Goal: Task Accomplishment & Management: Complete application form

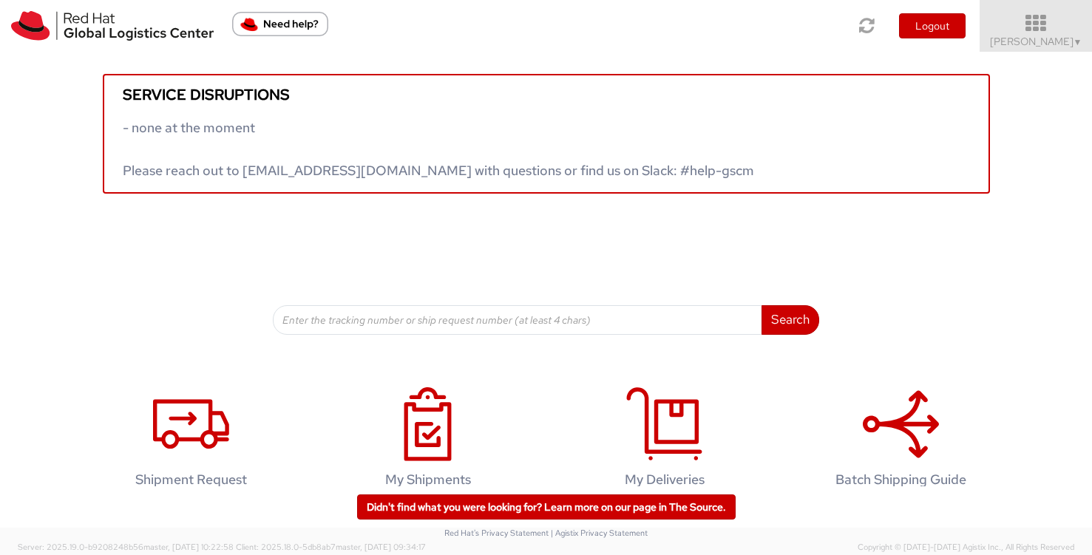
click at [999, 41] on span "[PERSON_NAME] ▼" at bounding box center [1036, 41] width 92 height 13
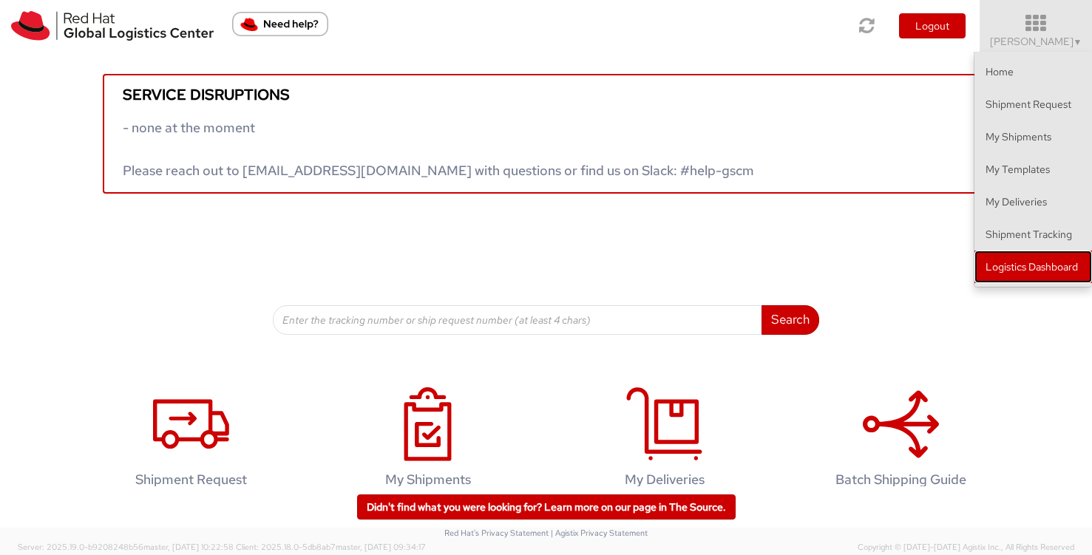
click at [1015, 265] on link "Logistics Dashboard" at bounding box center [1033, 267] width 118 height 33
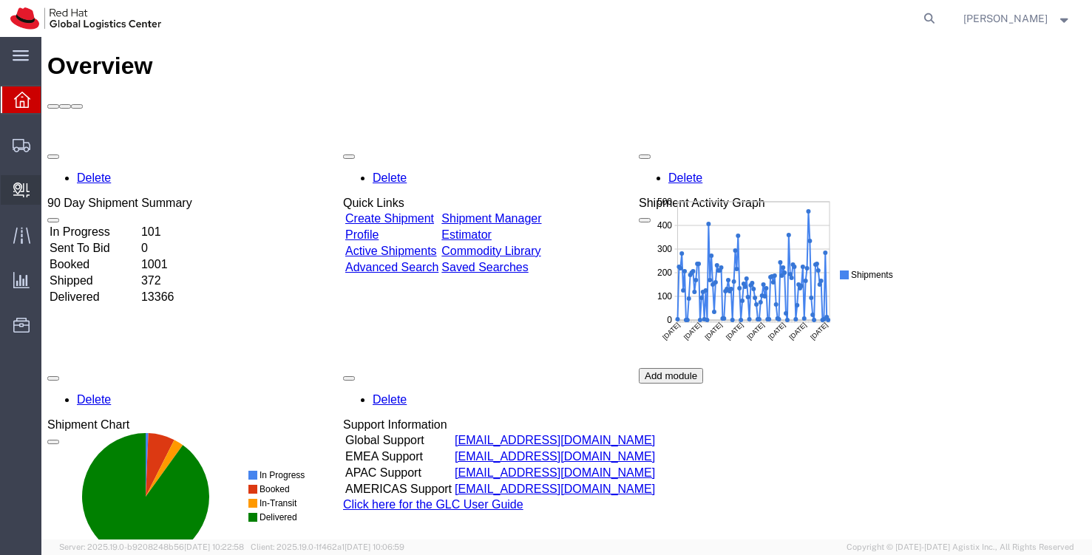
click at [0, 0] on span "Create Delivery" at bounding box center [0, 0] width 0 height 0
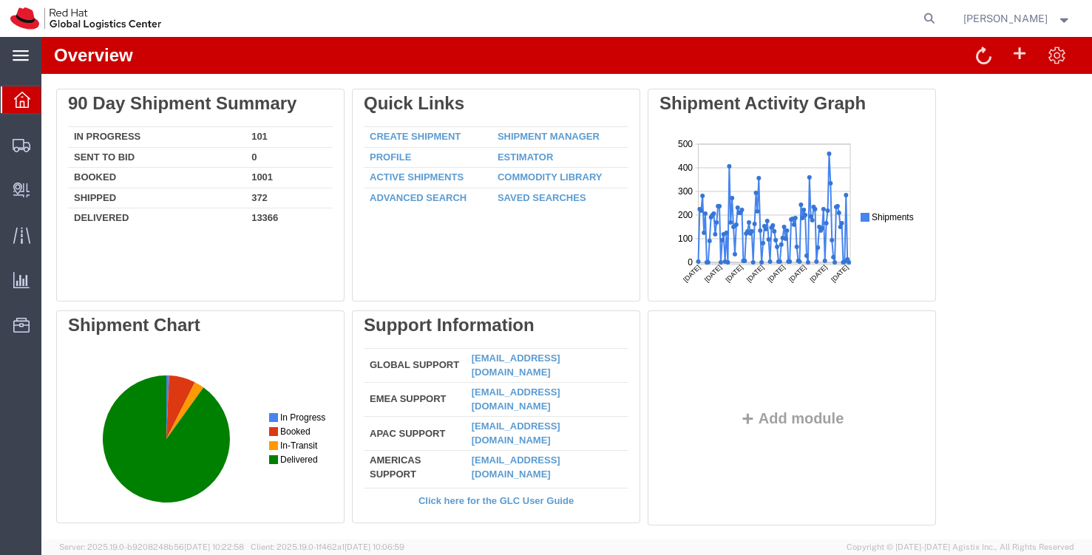
click at [18, 51] on icon at bounding box center [21, 55] width 16 height 10
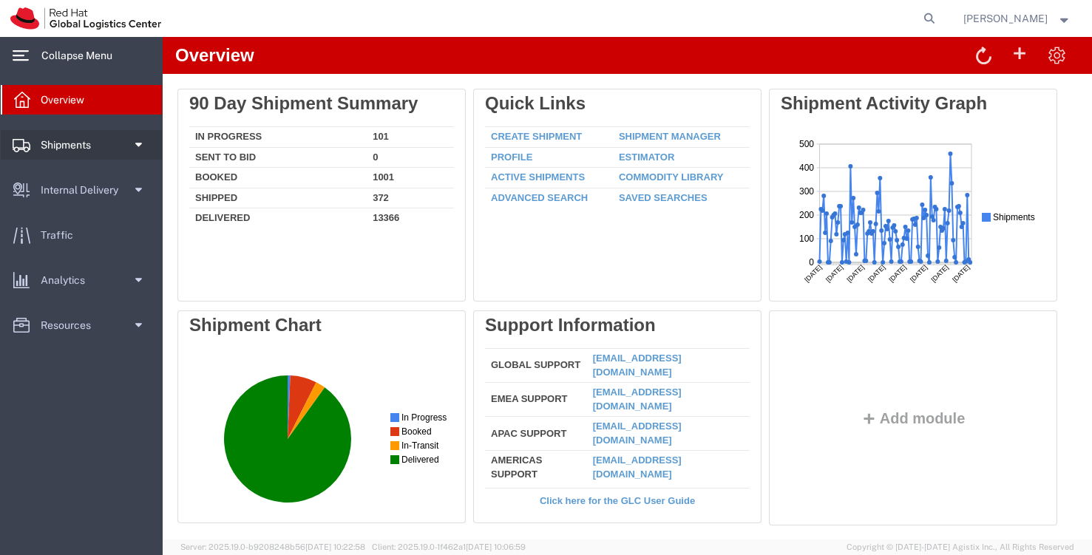
click at [101, 144] on span "Shipments" at bounding box center [71, 145] width 61 height 30
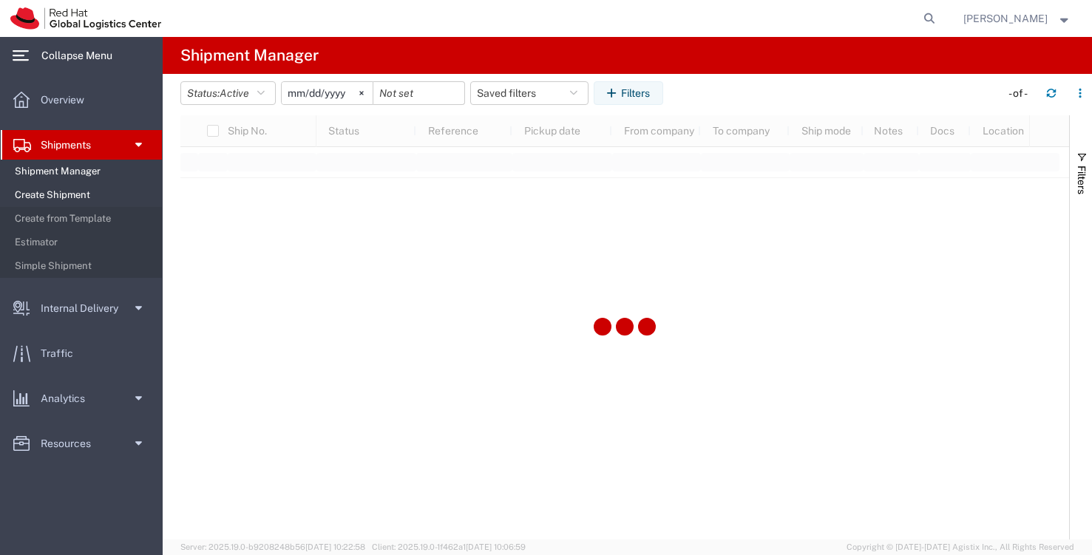
click at [89, 193] on span "Create Shipment" at bounding box center [83, 195] width 137 height 30
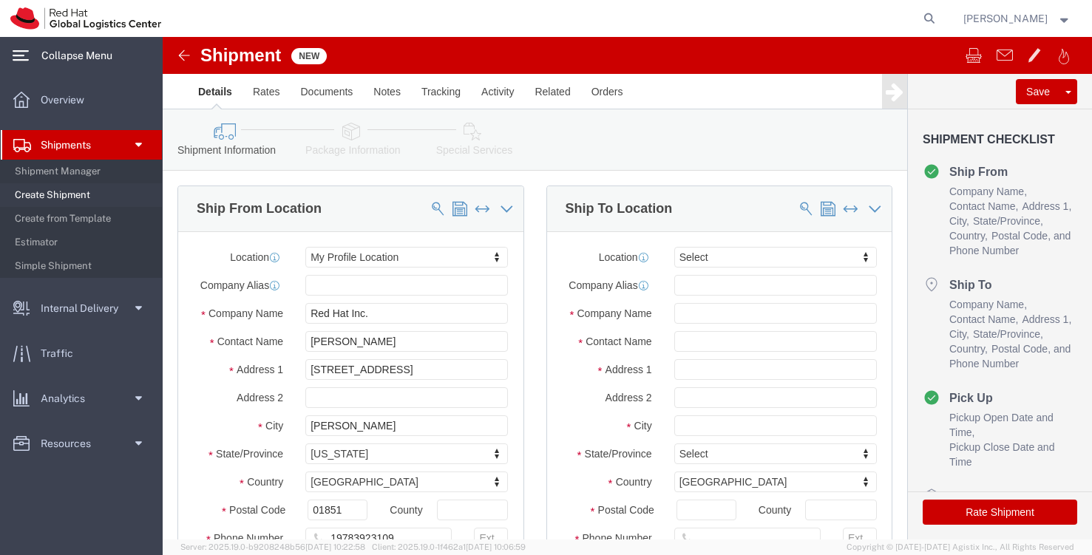
select select
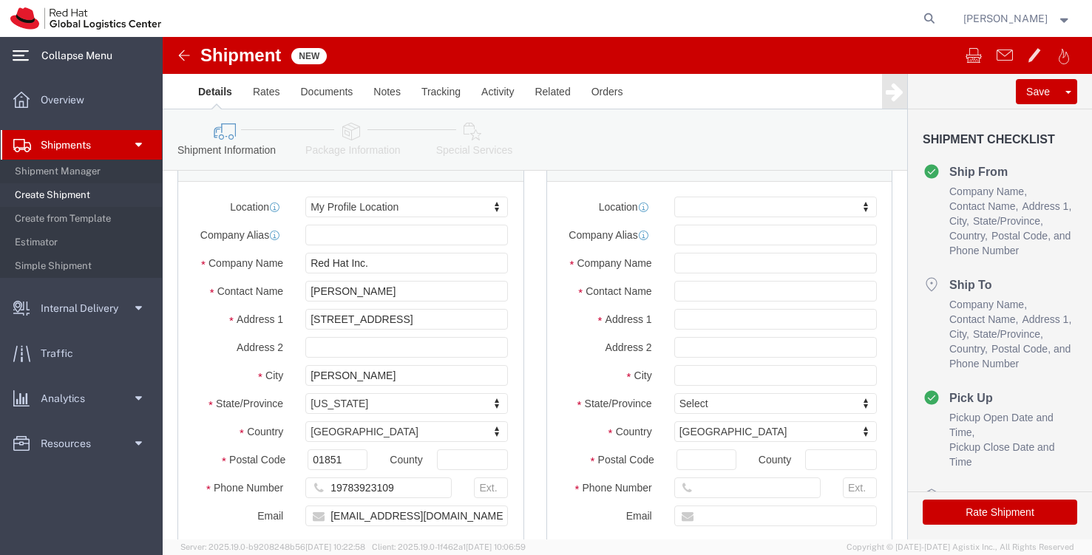
scroll to position [70, 0]
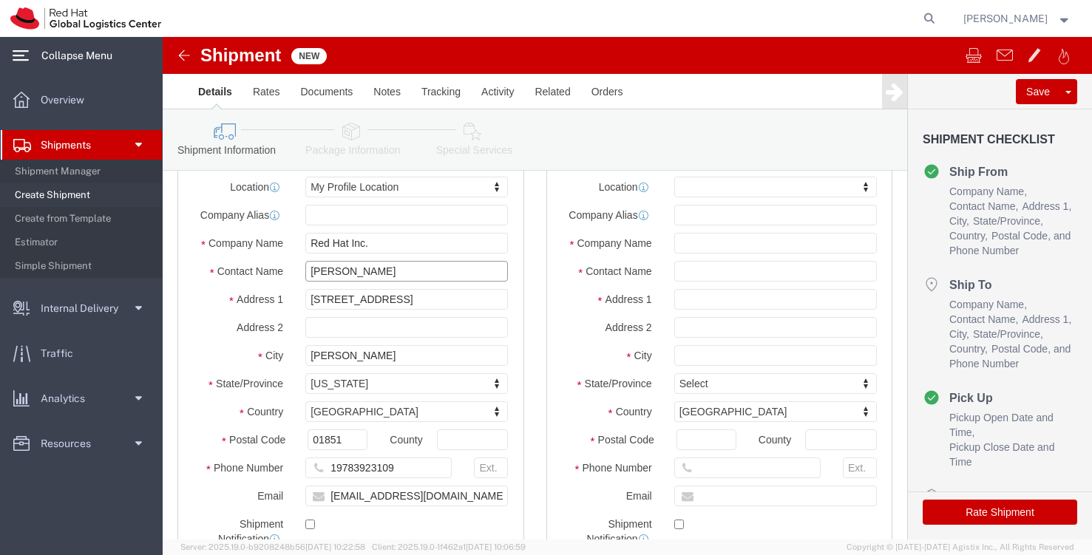
drag, startPoint x: 203, startPoint y: 231, endPoint x: 249, endPoint y: 235, distance: 46.0
click input "[PERSON_NAME]"
type input "[PERSON_NAME]"
click div "Location My Profile Location My Profile Location [GEOGRAPHIC_DATA] - [GEOGRAPHI…"
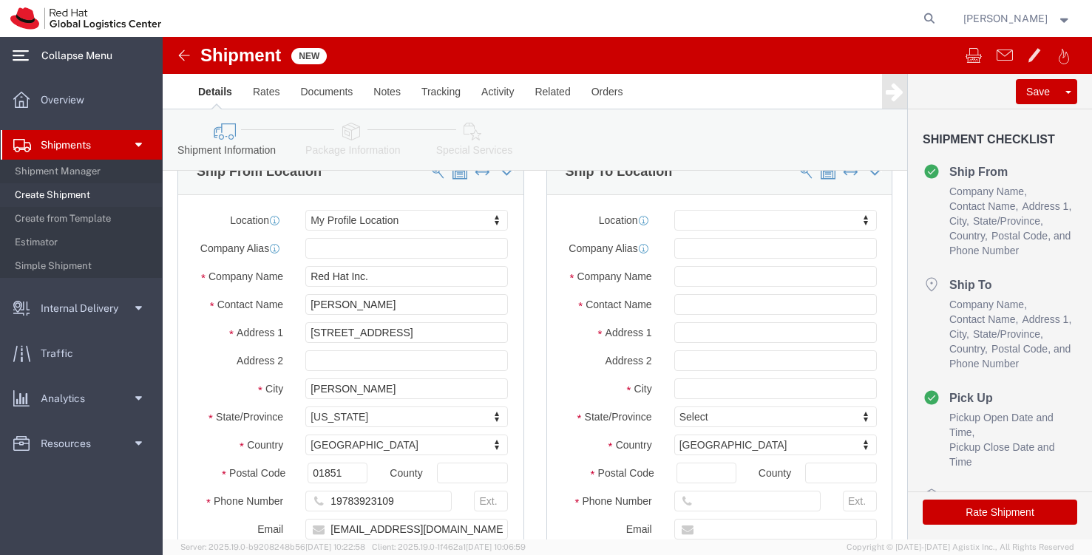
scroll to position [0, 0]
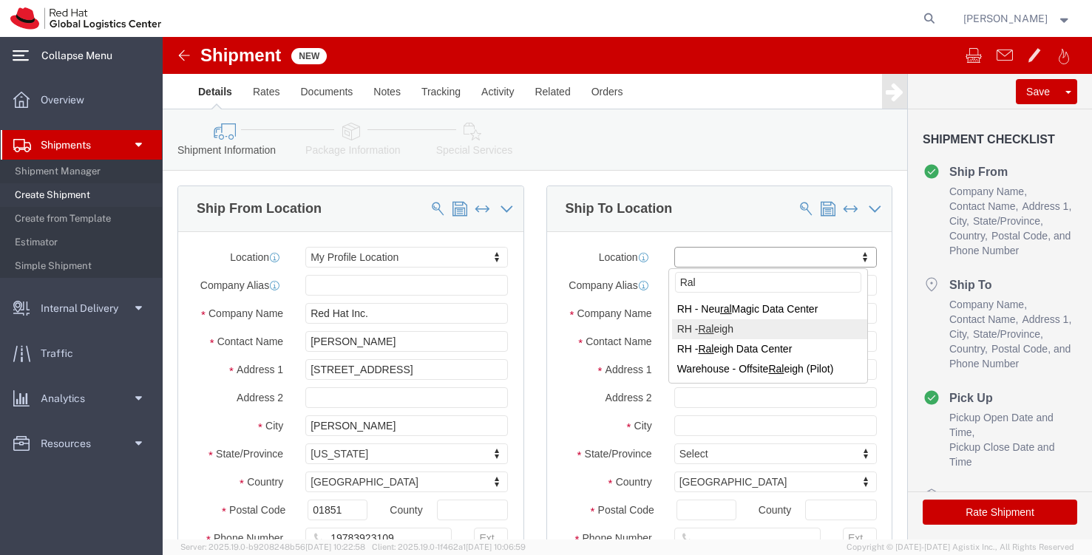
type input "Ral"
select select "38014"
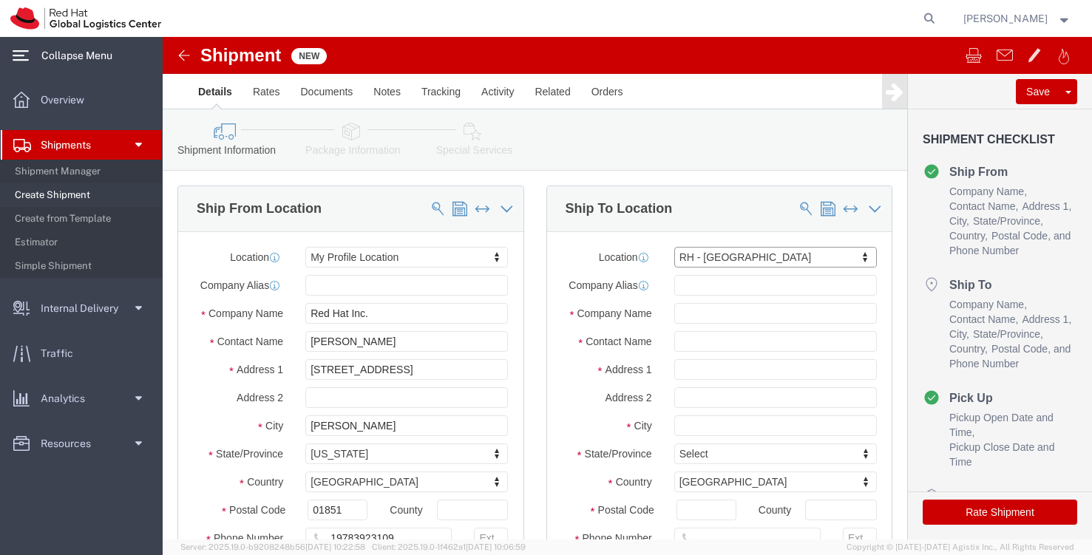
select select "NC"
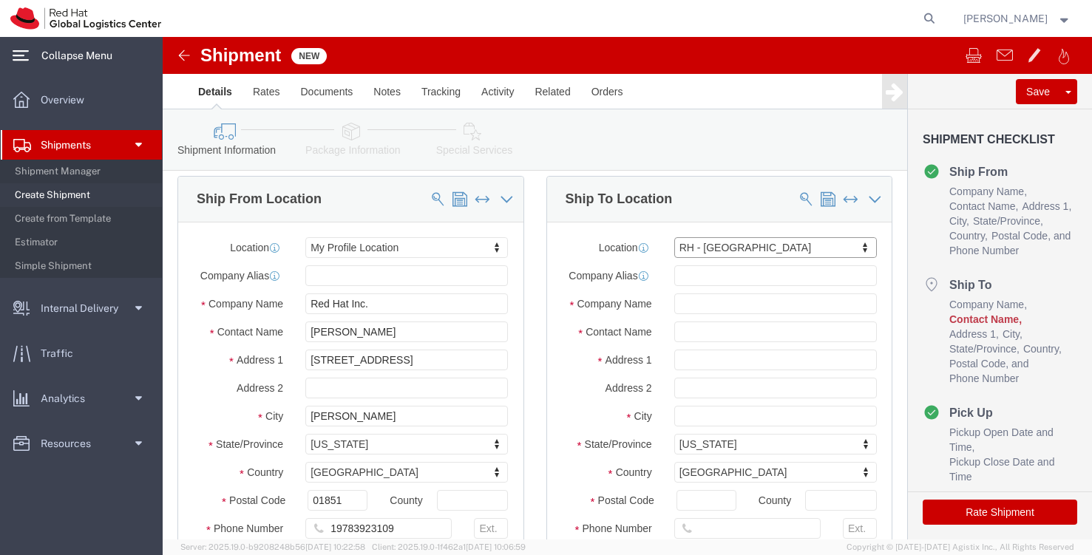
scroll to position [11, 0]
click input "text"
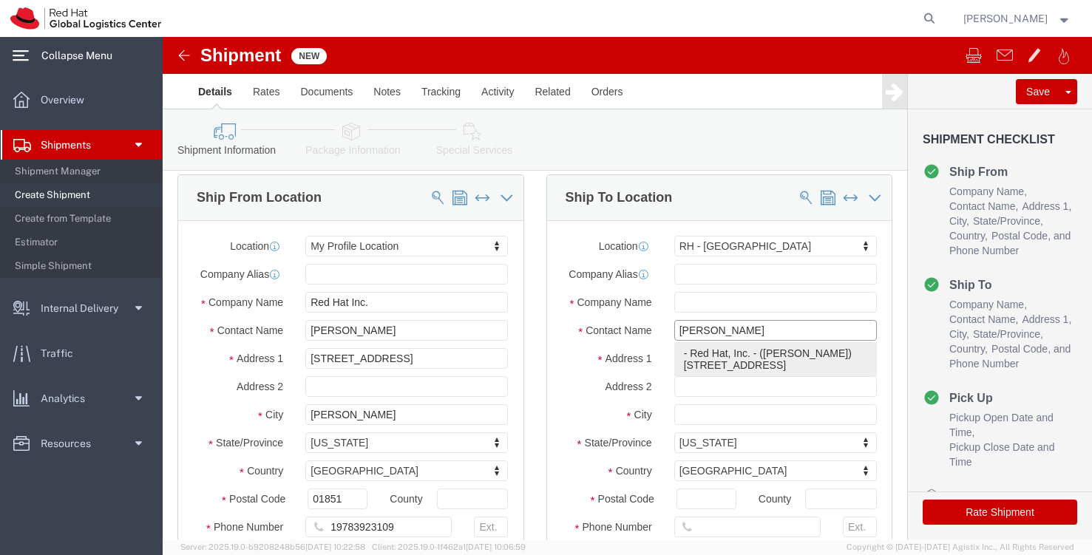
click p "- Red Hat, Inc. - ([PERSON_NAME]) [STREET_ADDRESS]"
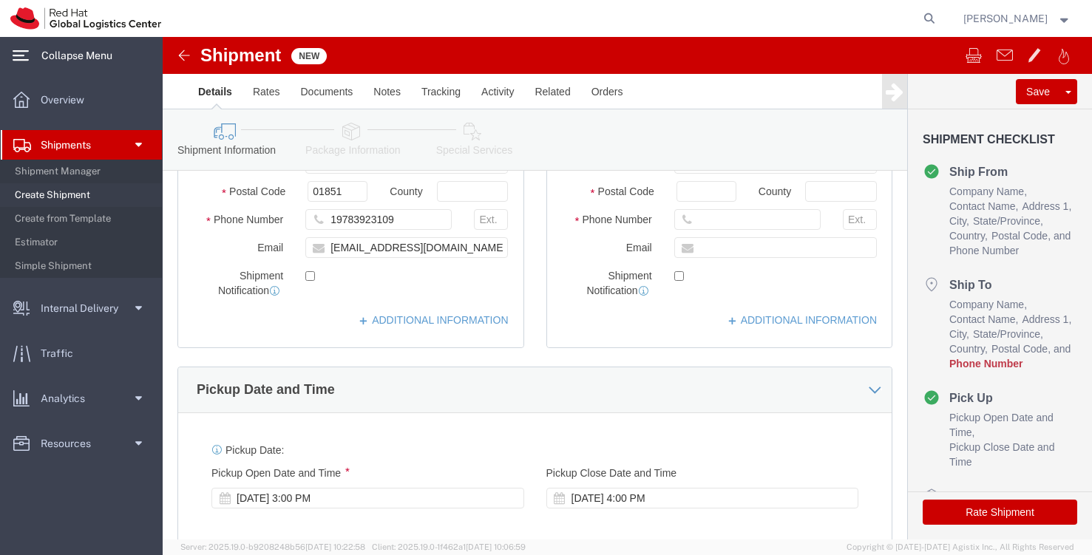
scroll to position [336, 0]
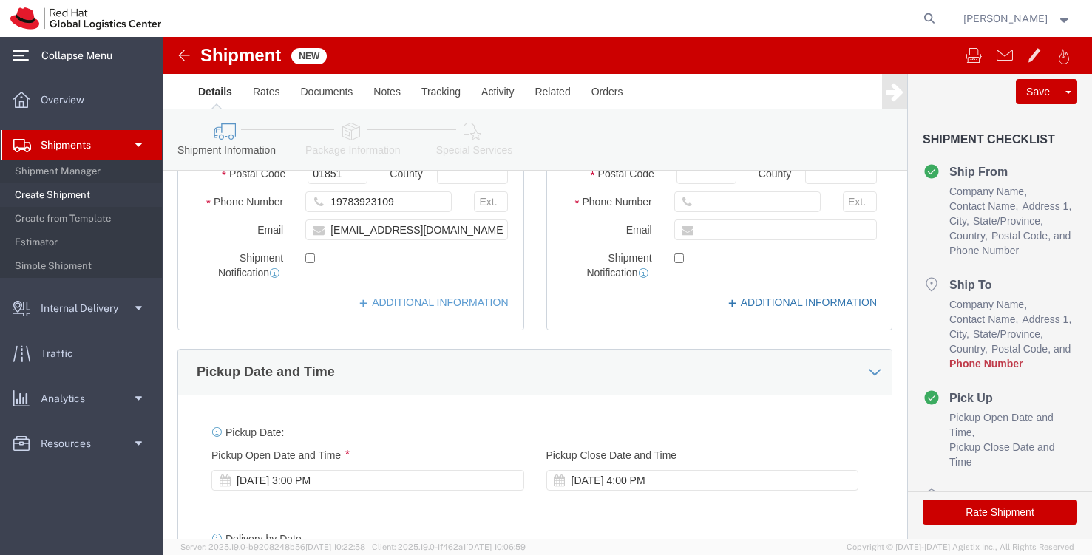
type input "[PERSON_NAME]"
click link "ADDITIONAL INFORMATION"
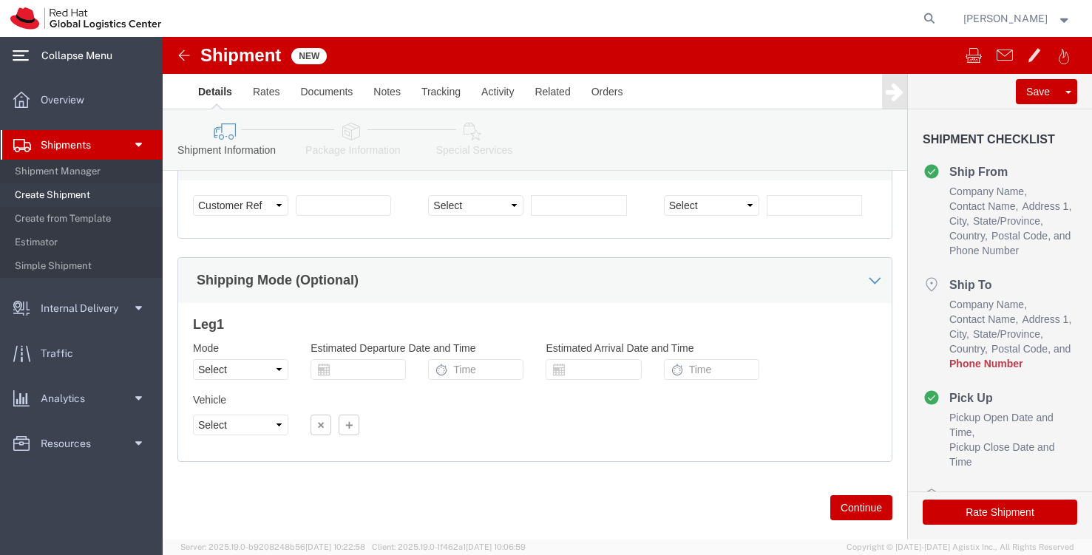
scroll to position [968, 0]
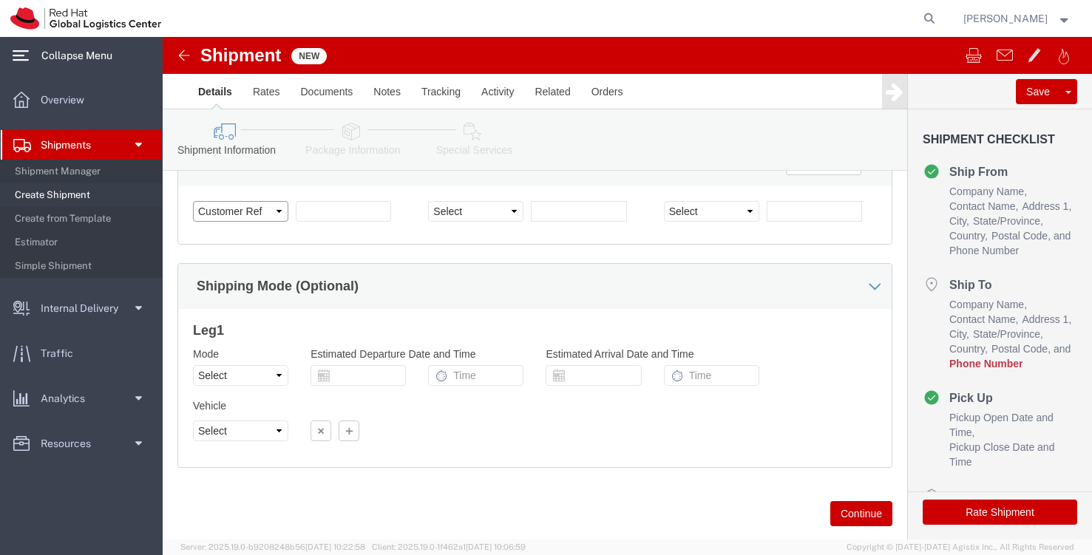
click select "Select Account Type Activity ID Airline Appointment Number ASN Batch Request # …"
click input "text"
type input "Envoy"
click div "Select Account Type Activity ID Airline Appointment Number ASN Batch Request # …"
click select "Select Air Less than Truckload Multi-Leg Ocean Freight Rail Small Parcel Truckl…"
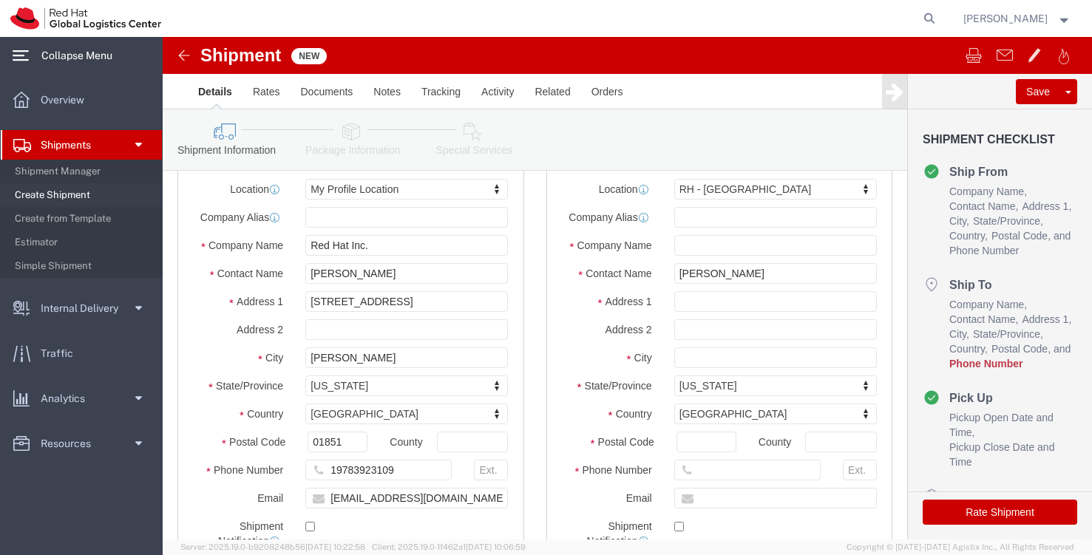
scroll to position [69, 0]
click input "text"
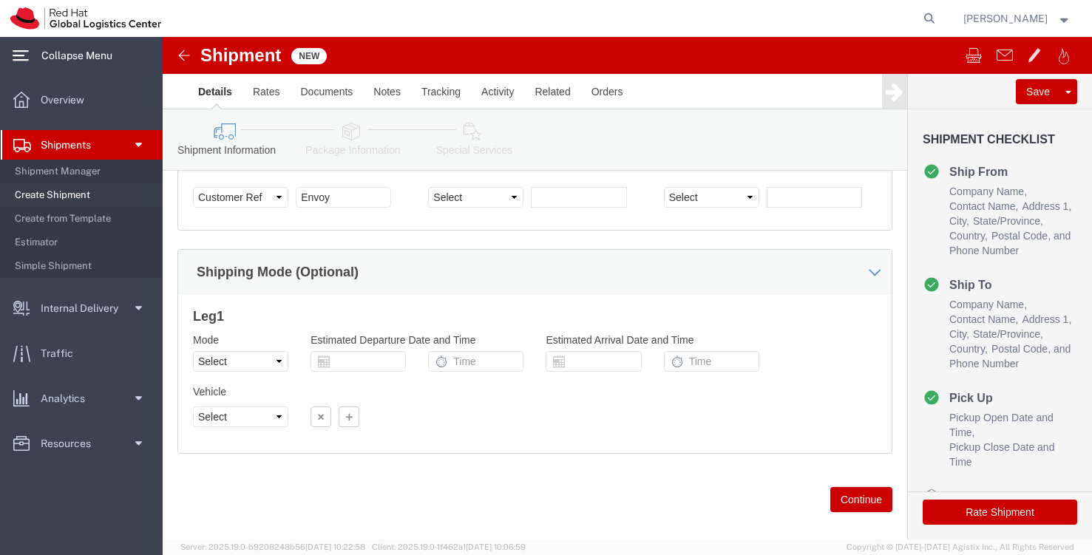
scroll to position [1000, 0]
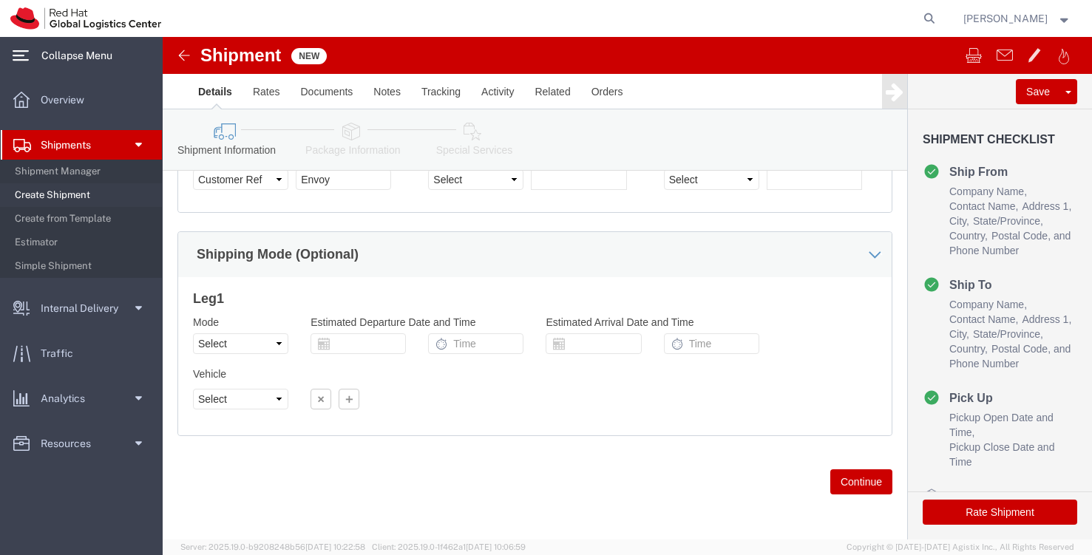
type input "1234567890"
click button "Continue"
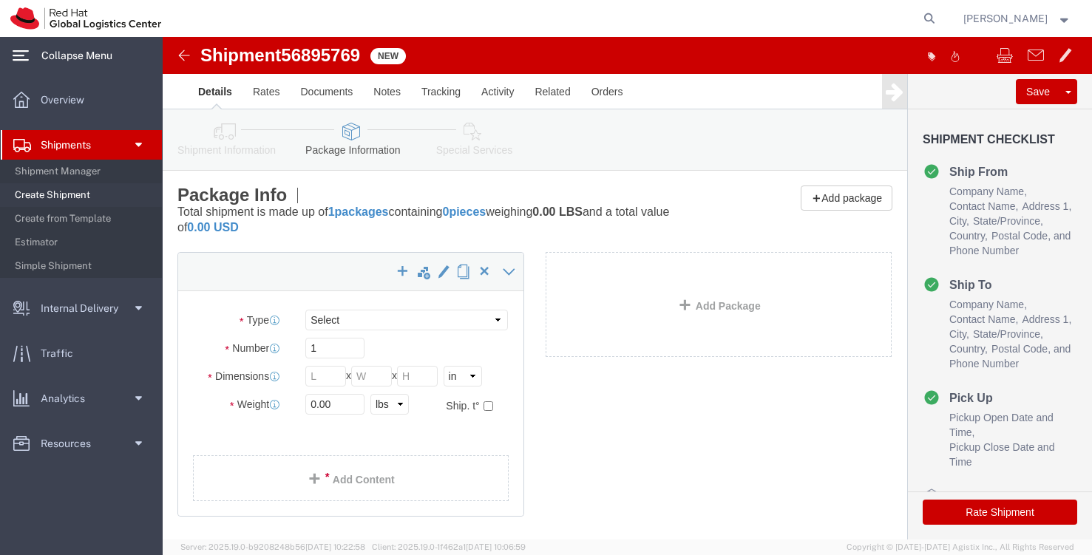
scroll to position [90, 0]
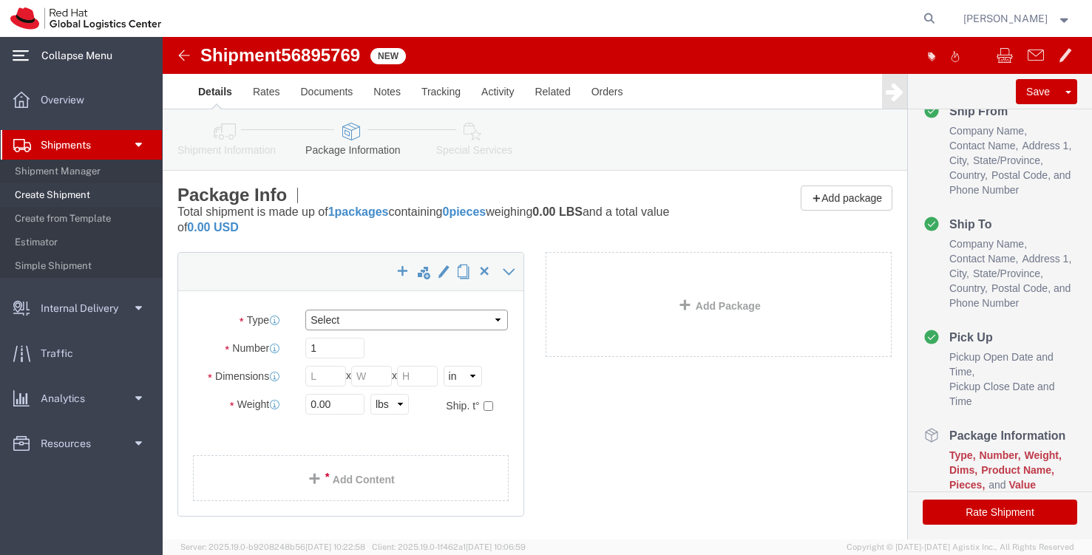
click select "Select Case(s) Crate(s) Envelope Large Box Medium Box PAK Skid(s) Small Box Sma…"
select select "MBX"
click select "Select Case(s) Crate(s) Envelope Large Box Medium Box PAK Skid(s) Small Box Sma…"
type input "13.00"
type input "11.50"
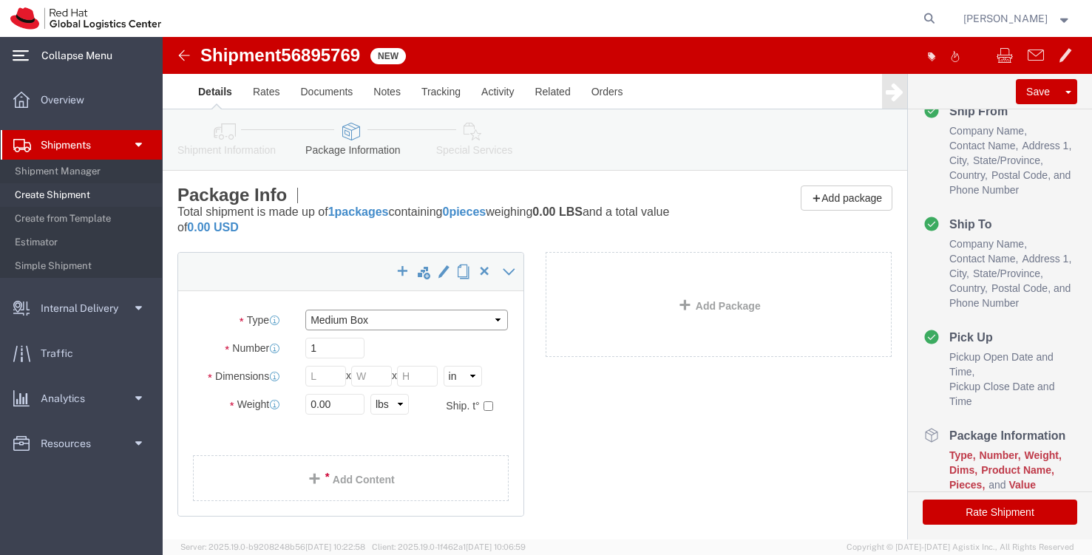
type input "2.50"
click input "0.00"
type input "[DATE]"
drag, startPoint x: 192, startPoint y: 367, endPoint x: 128, endPoint y: 364, distance: 64.4
click div "Weight [DATE] Select kgs lbs Ship. t°"
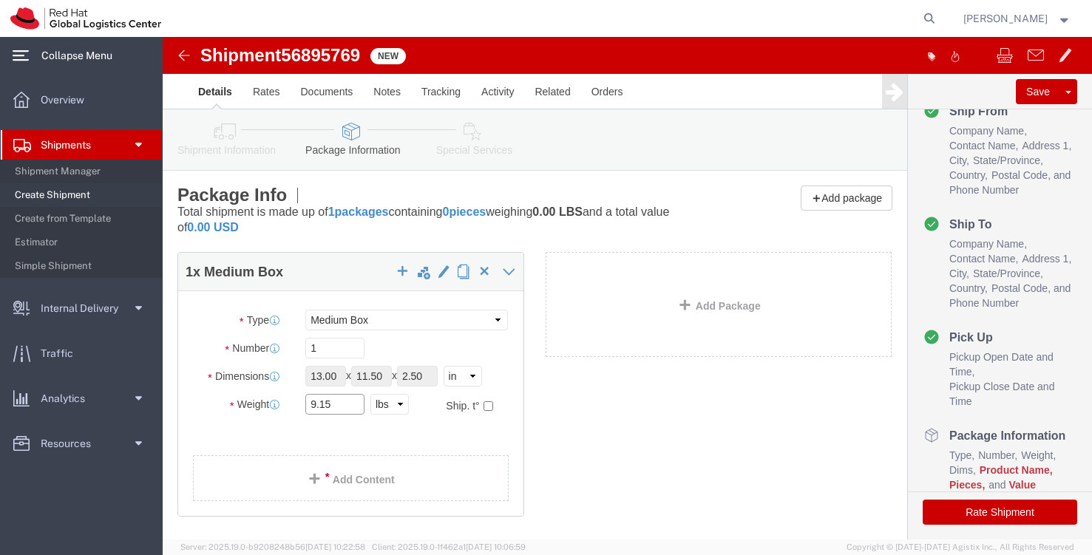
type input "9.15"
click input "13.00"
click select "Select Case(s) Crate(s) Envelope Large Box Medium Box PAK Skid(s) Small Box Sma…"
select select "LBX"
click select "Select Case(s) Crate(s) Envelope Large Box Medium Box PAK Skid(s) Small Box Sma…"
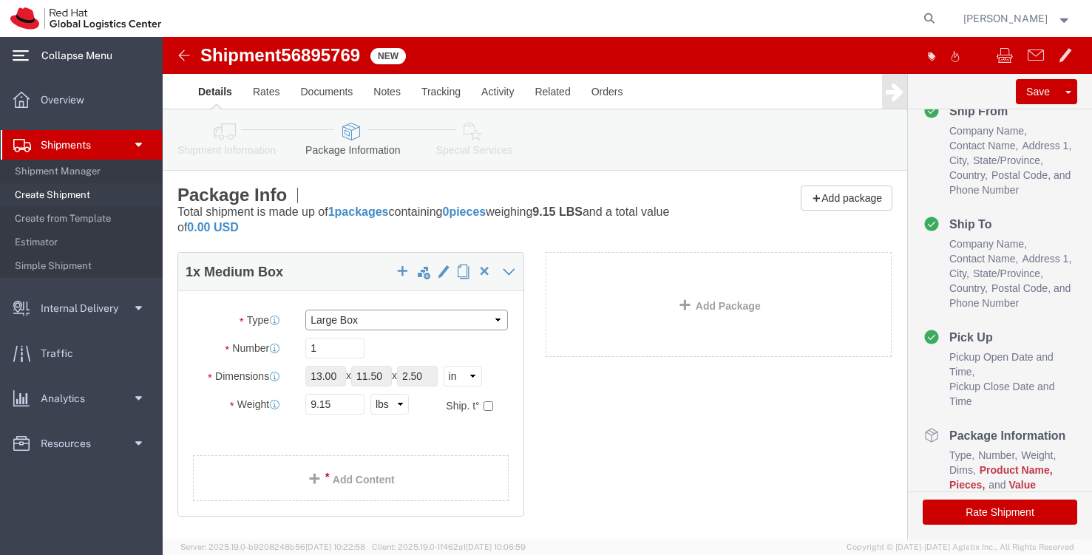
type input "17.50"
type input "12.50"
type input "3.00"
click input "17.50"
click select "Select Case(s) Crate(s) Envelope Large Box Medium Box PAK Skid(s) Small Box Sma…"
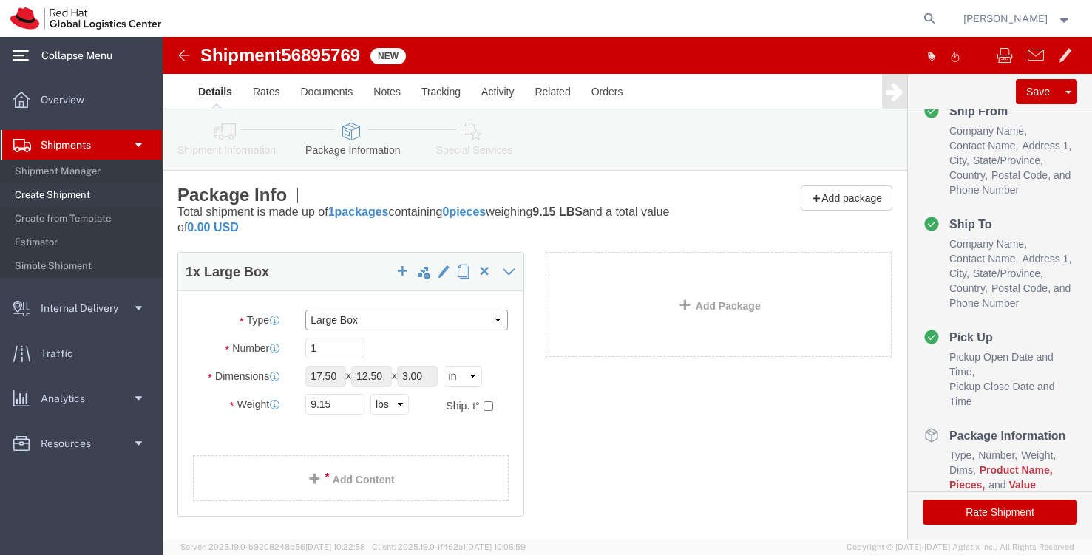
select select "SBX"
click select "Select Case(s) Crate(s) Envelope Large Box Medium Box PAK Skid(s) Small Box Sma…"
type input "12.25"
type input "11.00"
type input "1.50"
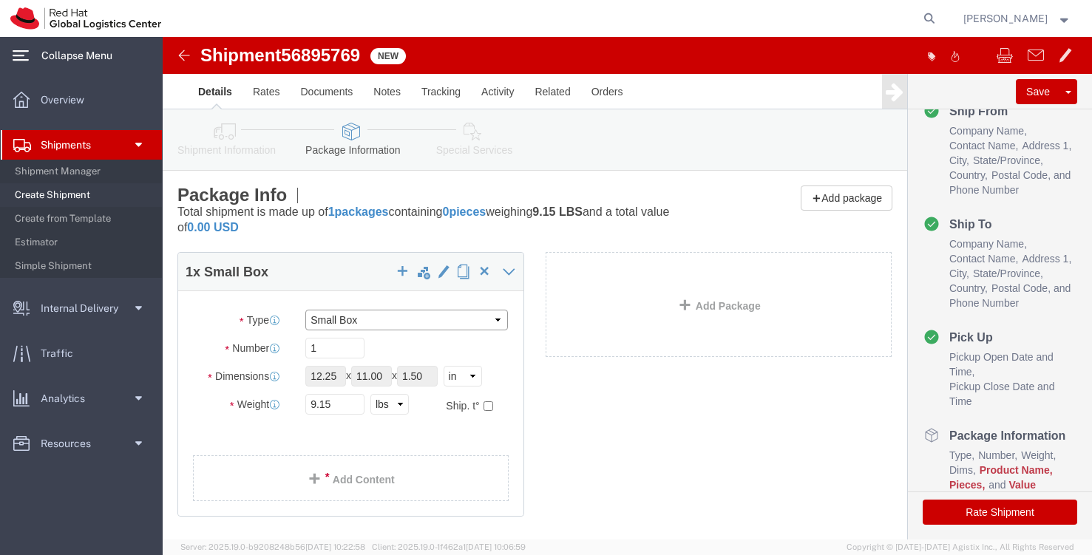
click select "Select Case(s) Crate(s) Envelope Large Box Medium Box PAK Skid(s) Small Box Sma…"
select select "YRPK"
click select "Select Case(s) Crate(s) Envelope Large Box Medium Box PAK Skid(s) Small Box Sma…"
drag, startPoint x: 174, startPoint y: 340, endPoint x: 129, endPoint y: 336, distance: 46.0
click div "Dimensions Length 12.25 x Width 11.00 x Height 1.50 Select cm ft in"
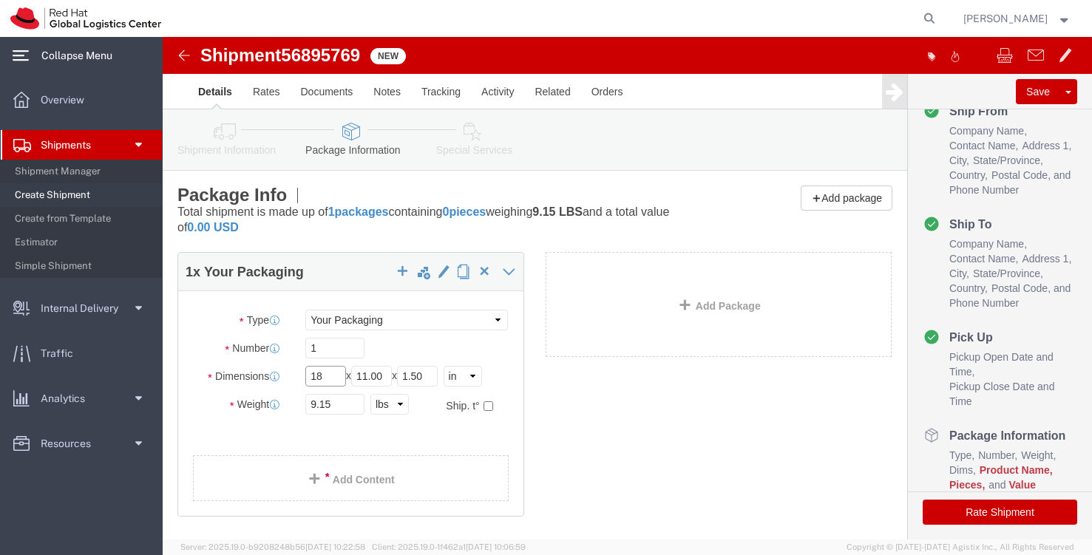
type input "18"
drag, startPoint x: 225, startPoint y: 341, endPoint x: 182, endPoint y: 336, distance: 43.8
click div "Length 18 x Width 11.00 x Height 1.50 Select cm ft in"
type input "16"
drag, startPoint x: 273, startPoint y: 343, endPoint x: 239, endPoint y: 341, distance: 34.0
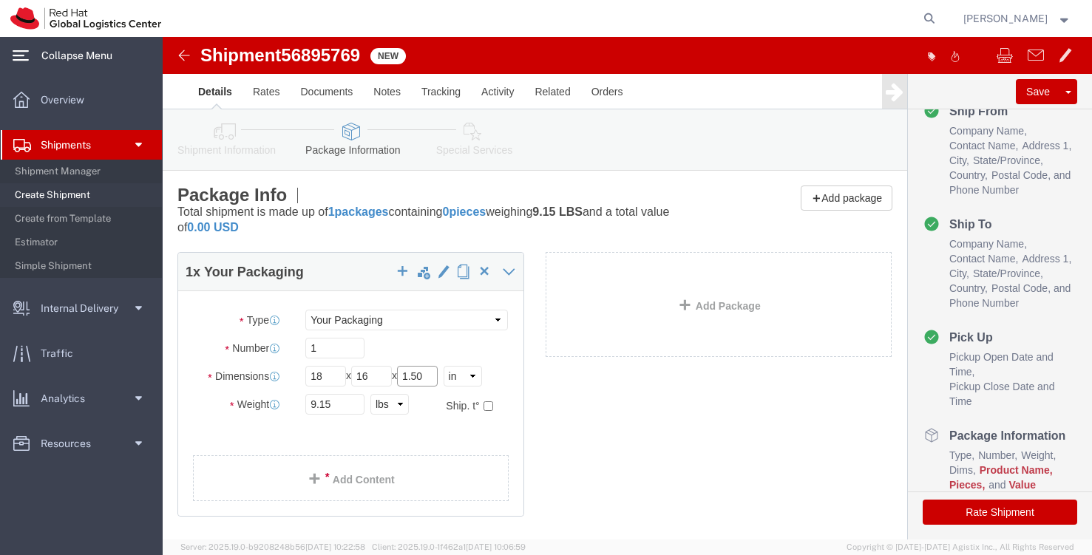
click div "Length 18 x Width 16 x Height 1.50 Select cm ft in"
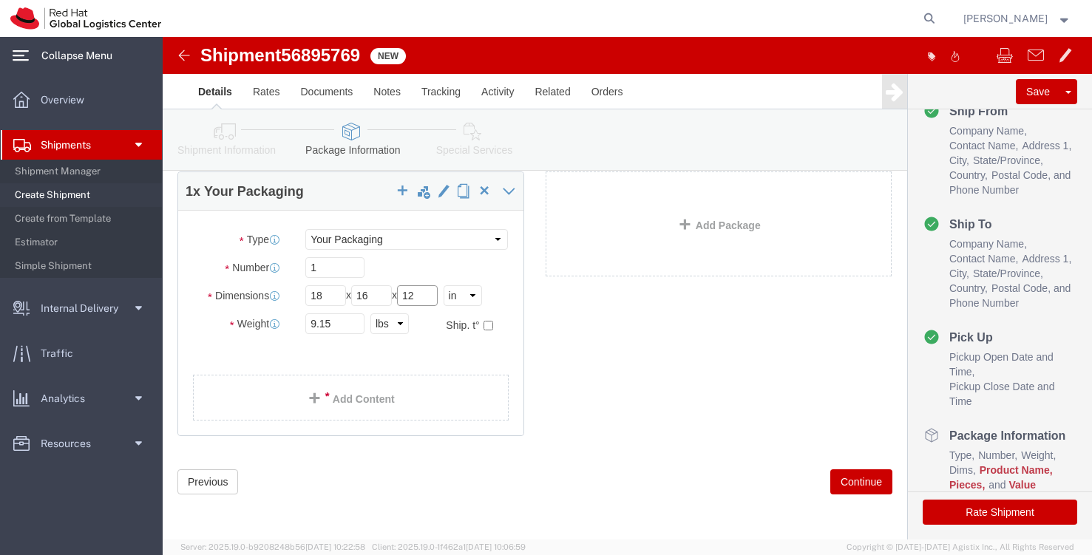
type input "12"
click button "Continue"
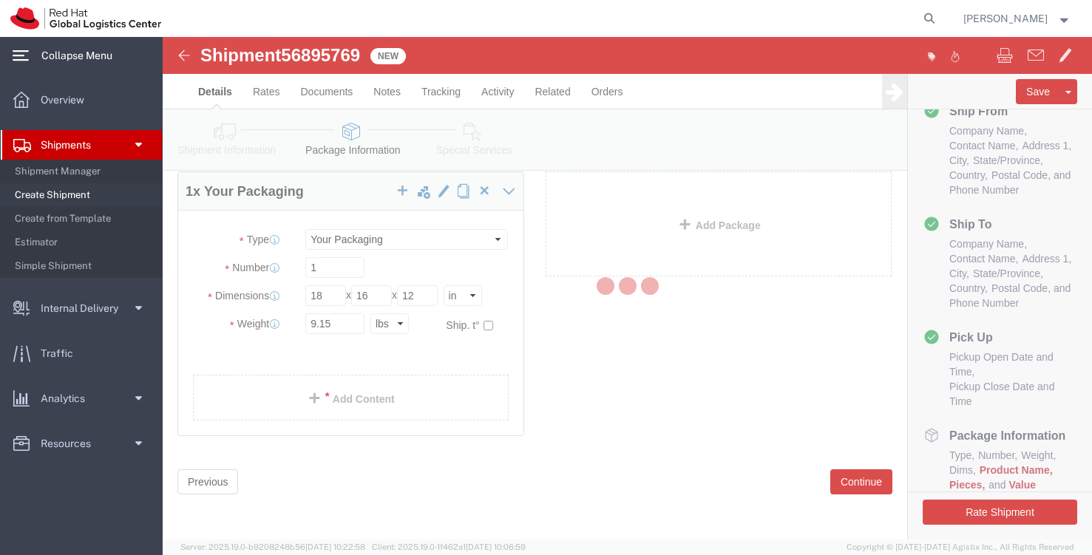
select select
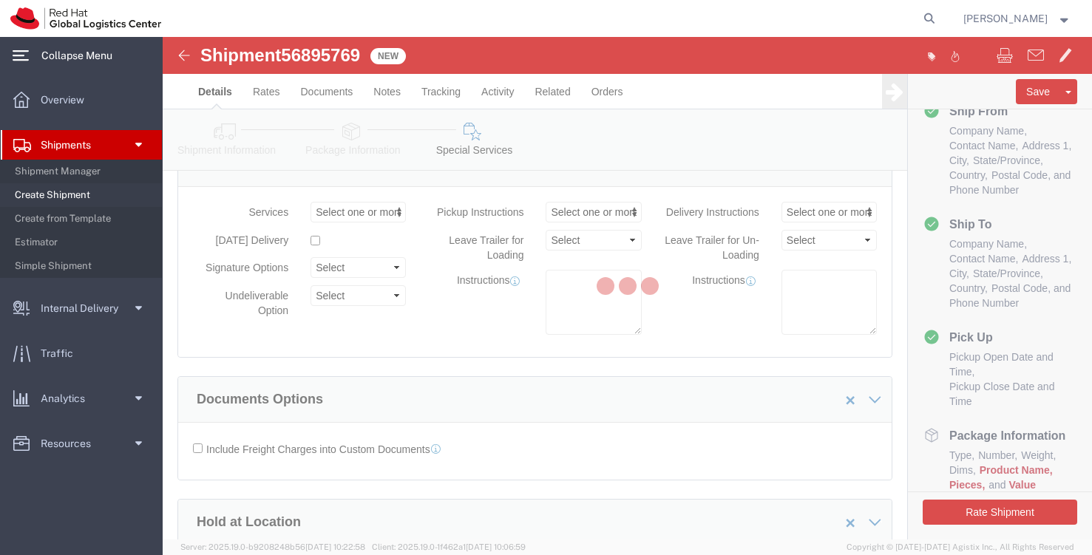
select select "COSTCENTER"
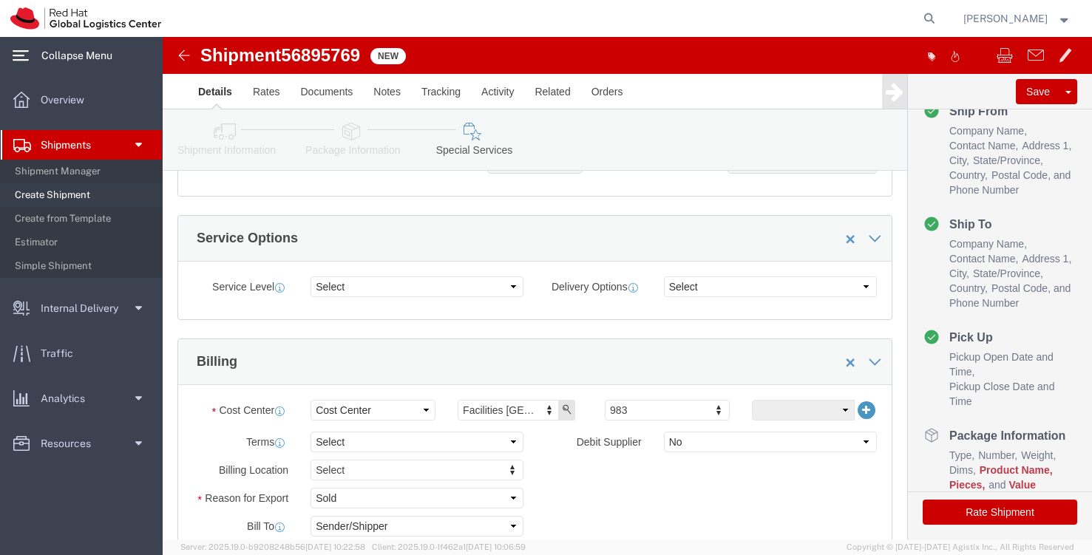
scroll to position [624, 0]
click select "Select 1 Day 2 Day 3-5 Day Economy 5+ Day"
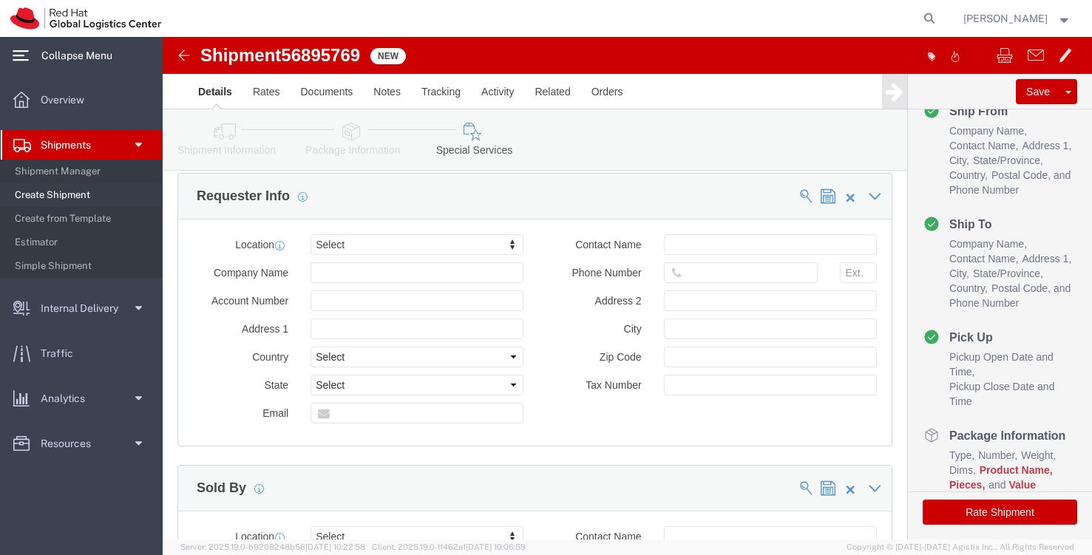
scroll to position [1245, 0]
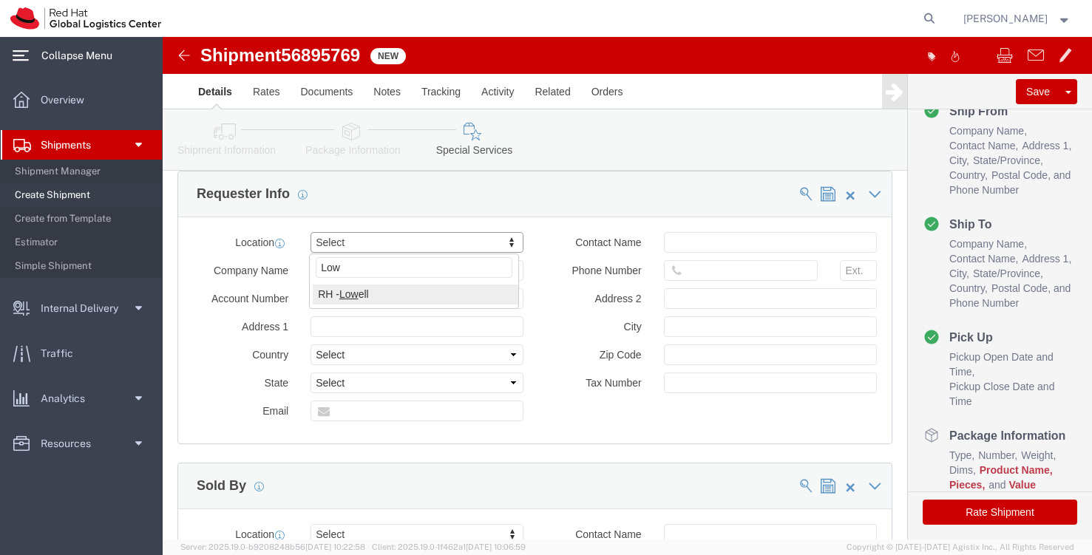
type input "Low"
select select "65011"
type input "Red Hat Inc."
type input "[STREET_ADDRESS]"
select select "US"
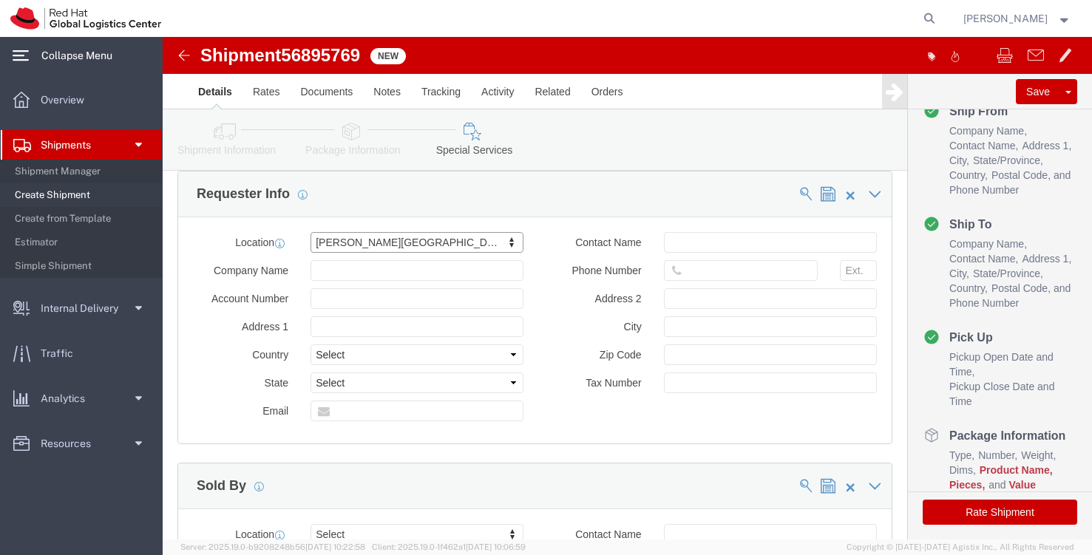
type input "[PERSON_NAME]"
type input "01851"
type input "[US_EMPLOYER_IDENTIFICATION_NUMBER]"
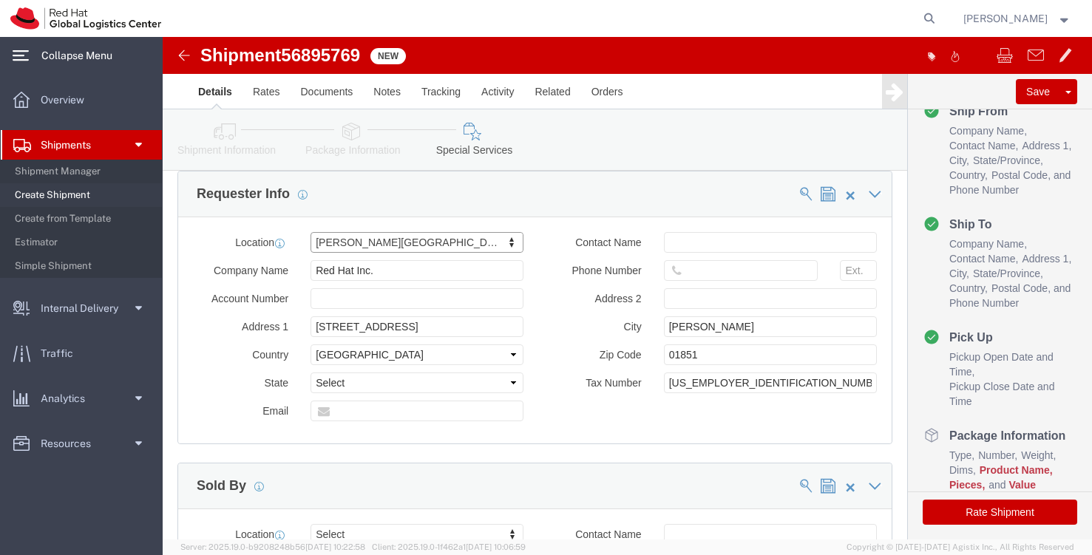
select select "MA"
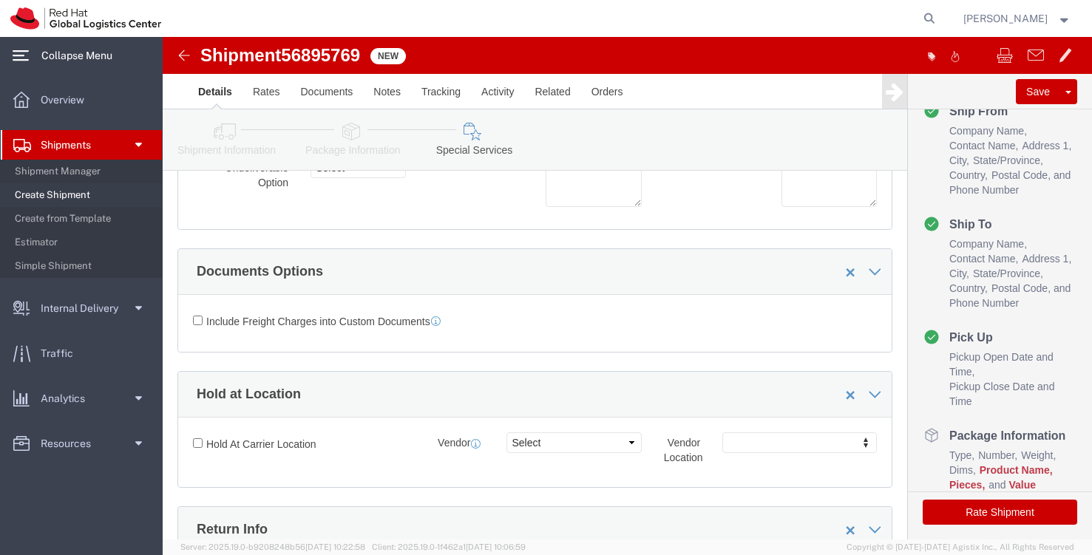
scroll to position [0, 0]
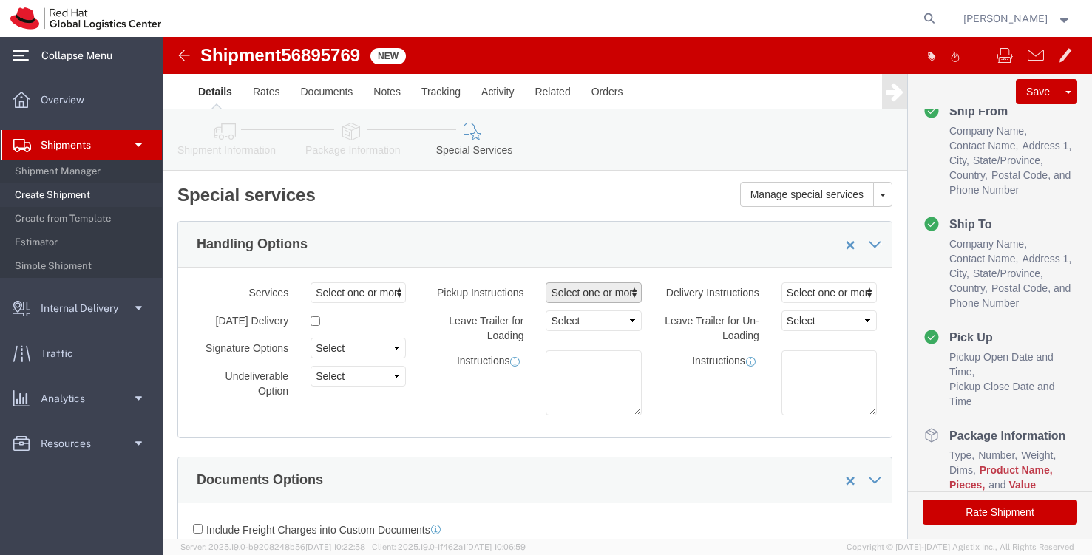
click span "button"
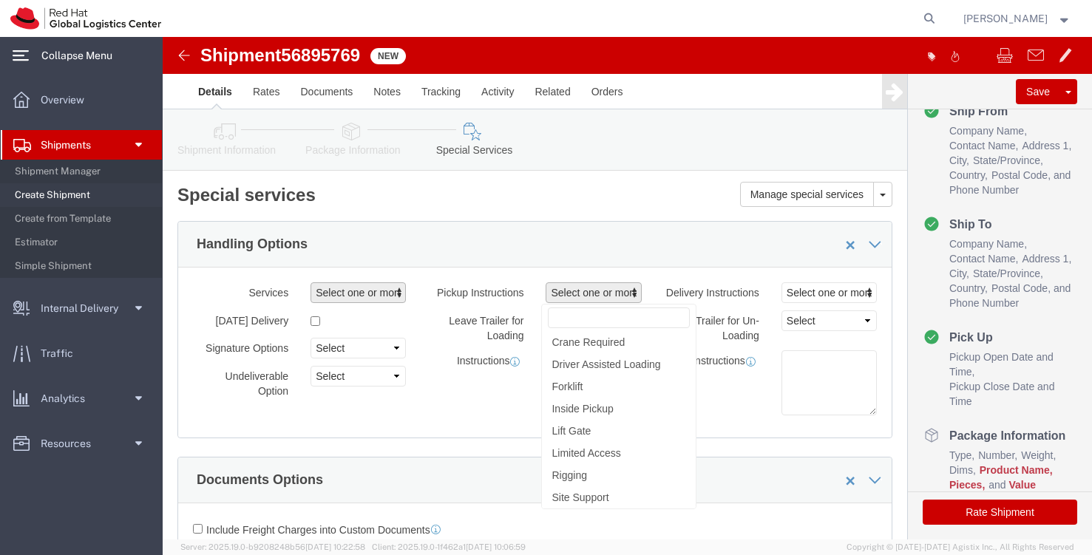
click span "button"
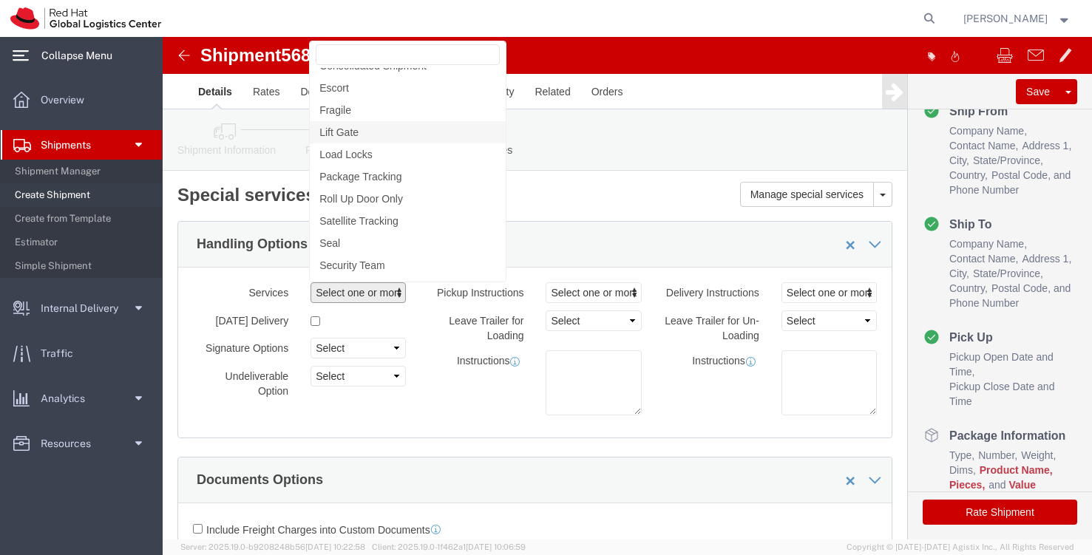
scroll to position [110, 0]
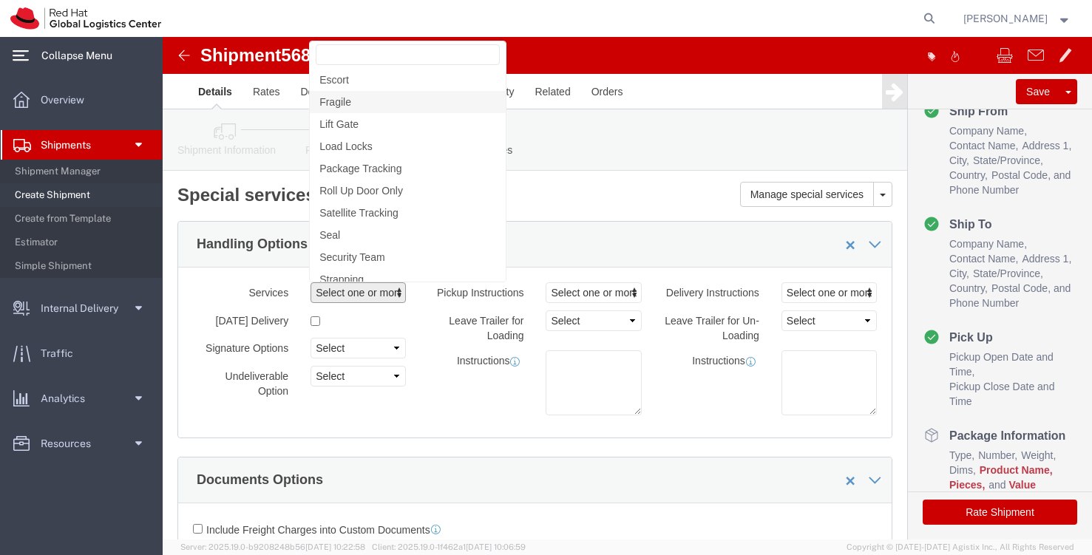
click link "Fragile"
select select "VEHICLE_FRAGILE"
click span "button"
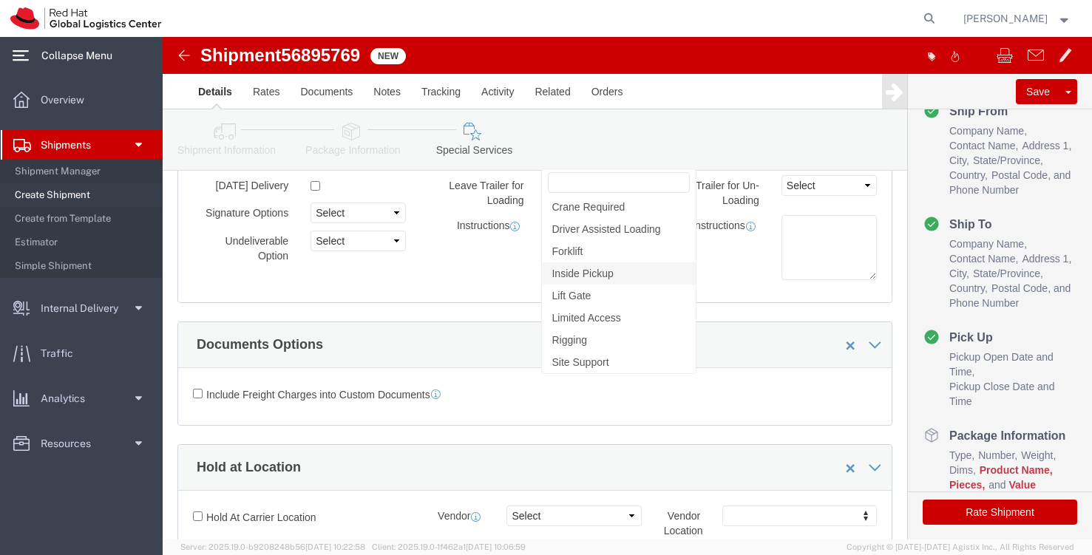
scroll to position [87, 0]
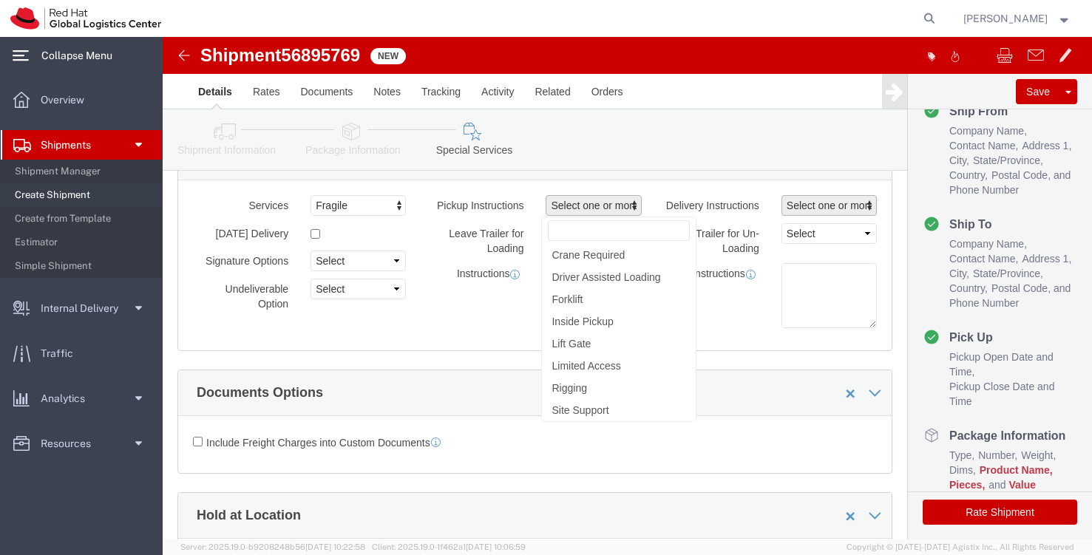
click span "button"
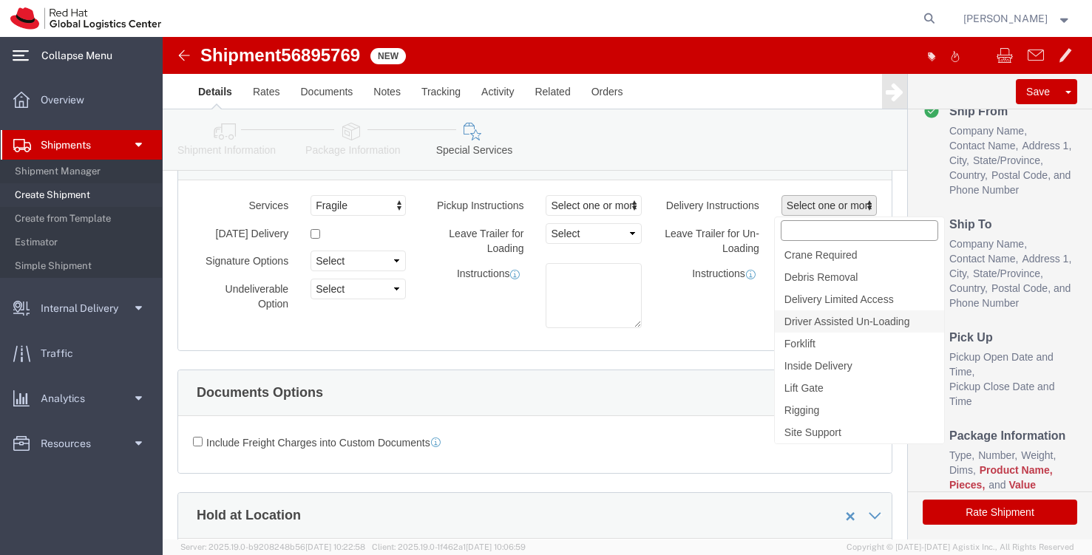
scroll to position [72, 0]
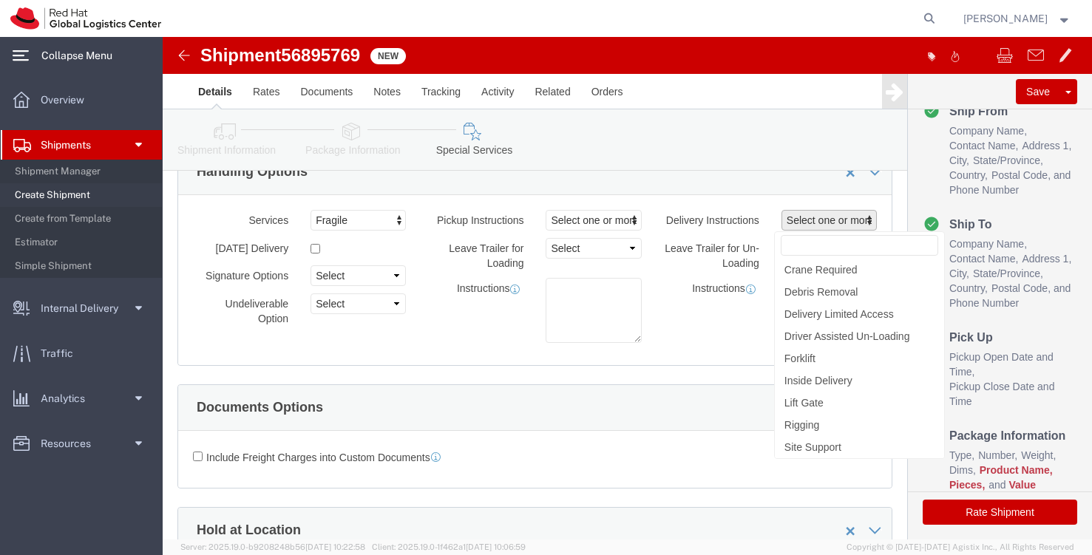
click div "Instructions"
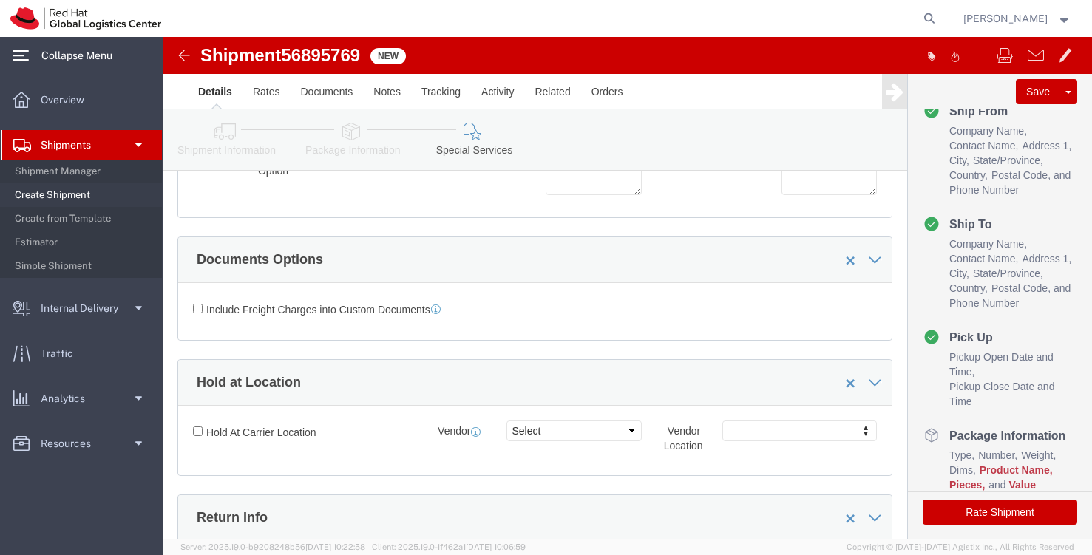
scroll to position [1652, 0]
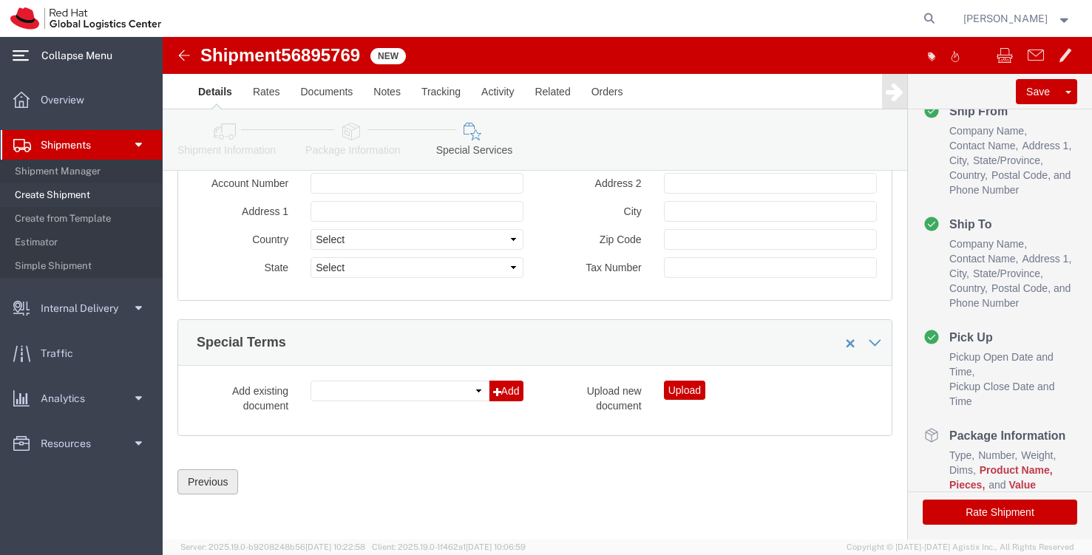
click button "Previous"
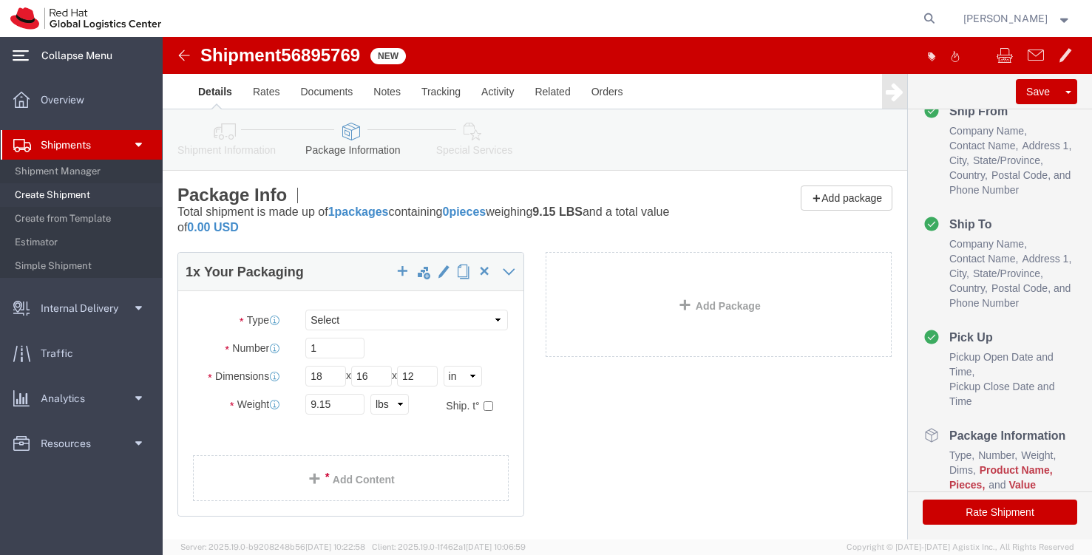
scroll to position [81, 0]
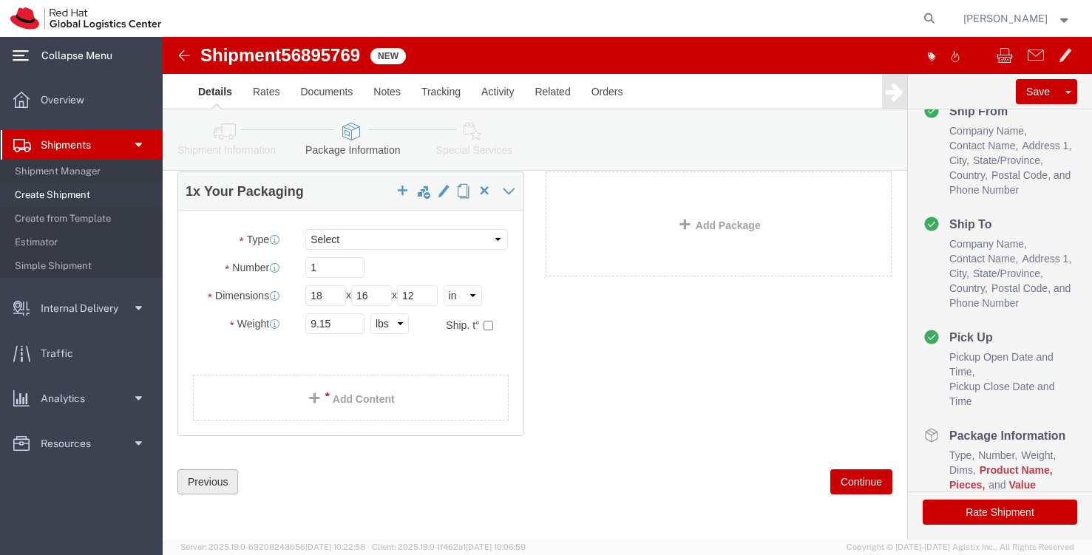
click button "Previous"
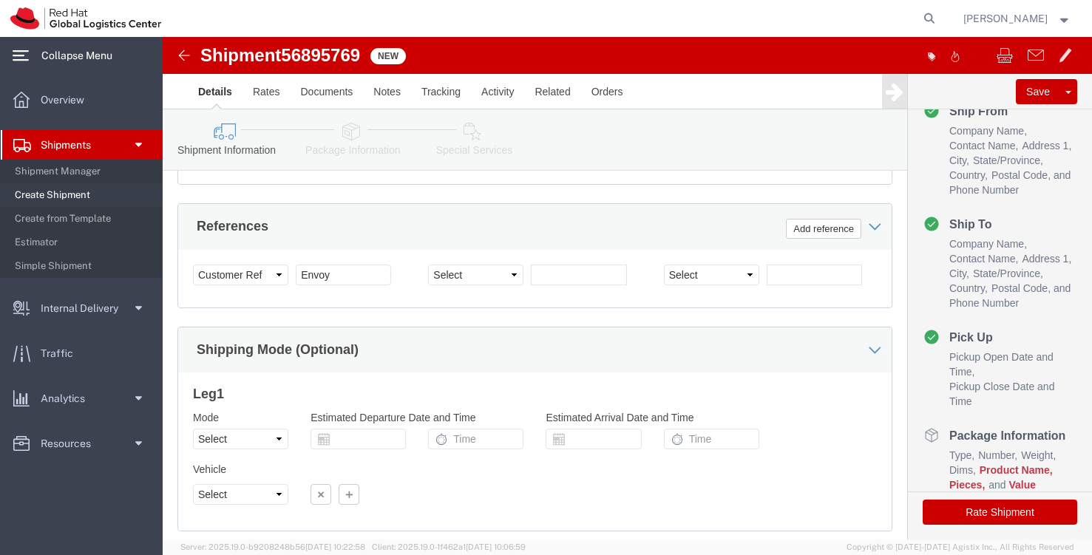
scroll to position [905, 0]
click select "Select Account Type Activity ID Airline Appointment Number ASN Batch Request # …"
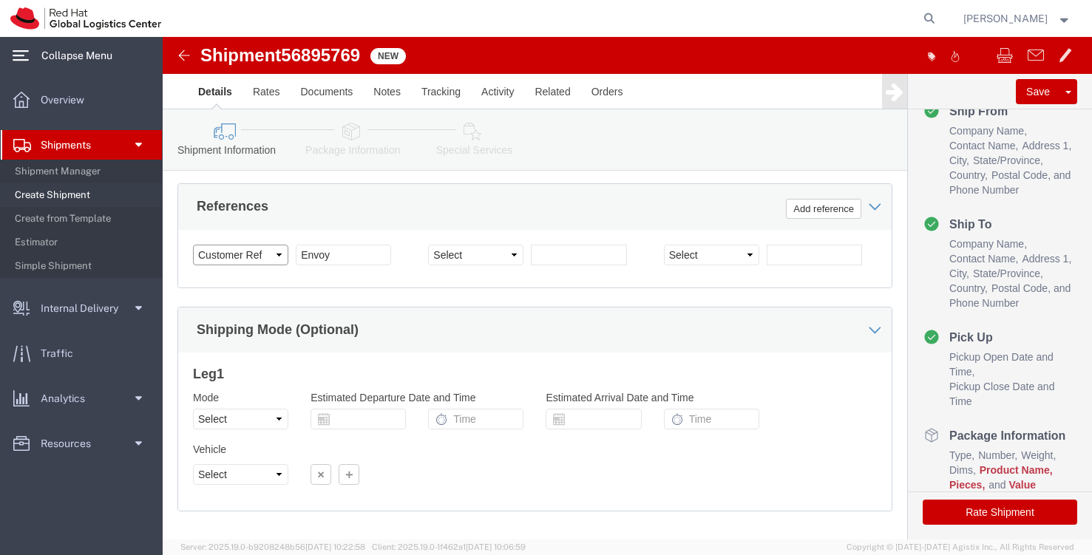
scroll to position [1000, 0]
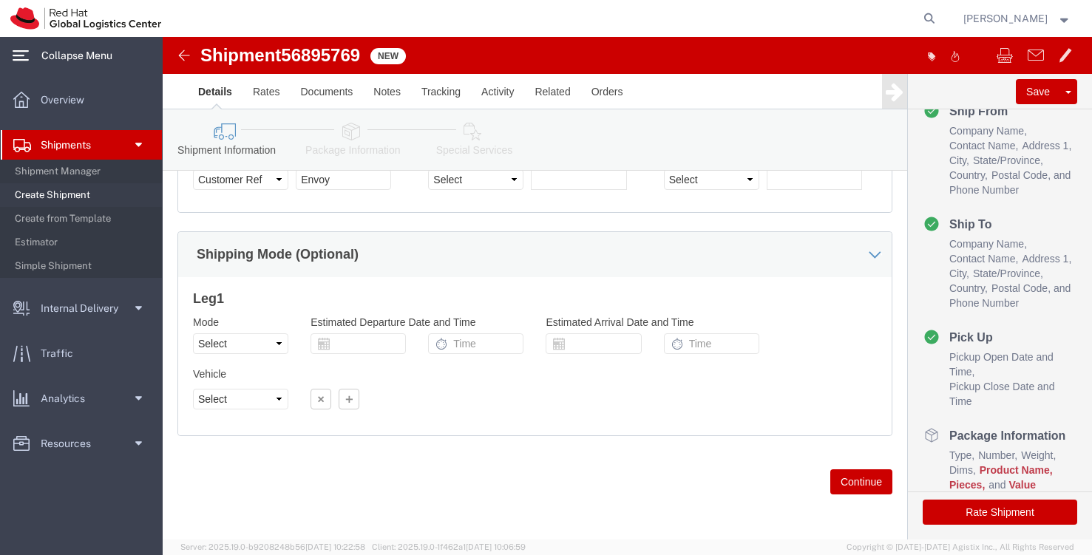
click button "Continue"
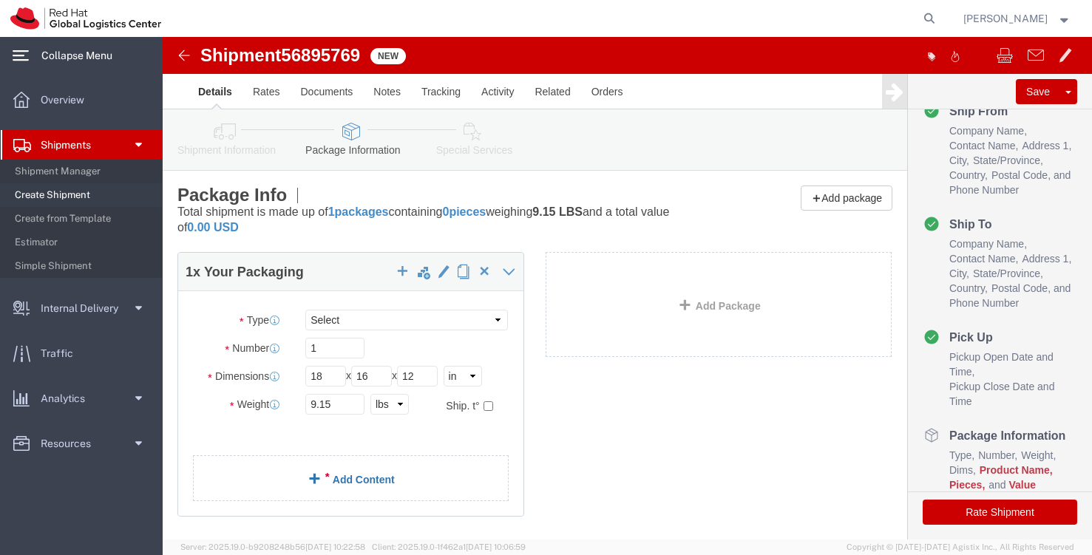
scroll to position [81, 0]
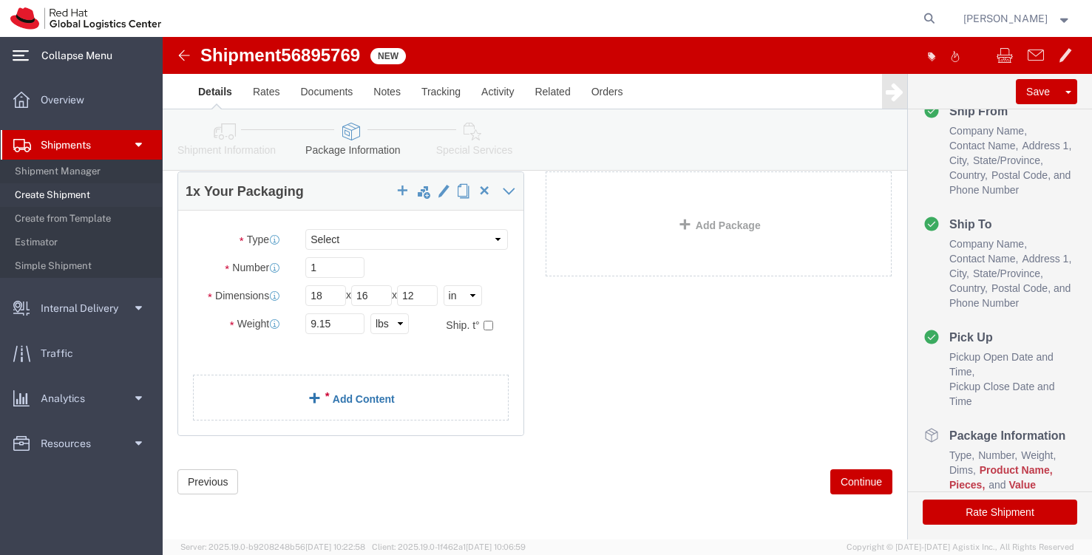
click link "Add Content"
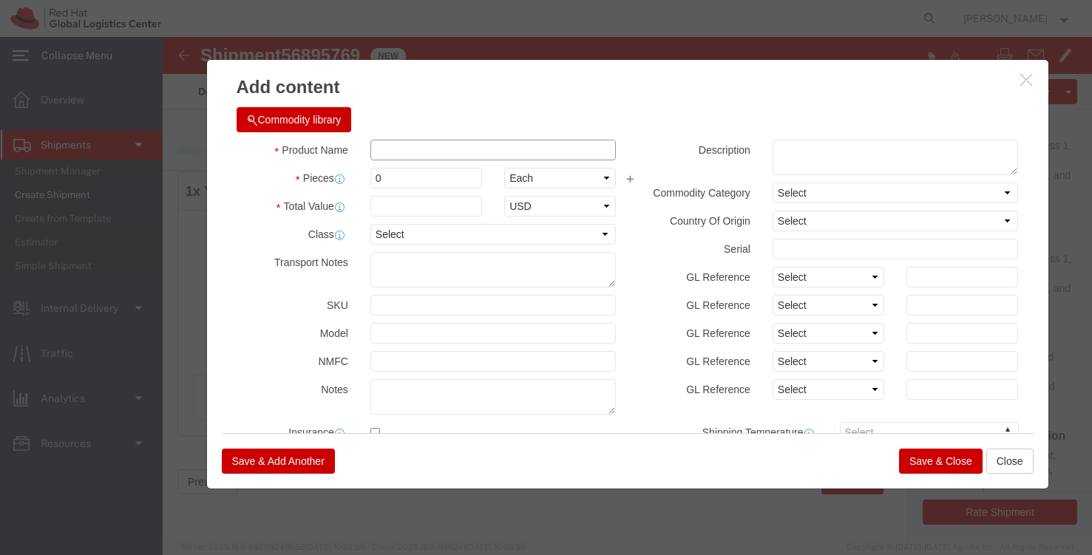
click input "text"
type input "Envoy"
click input "0"
type input "02"
click select "Select Bag Barrels 100Board Feet Bottle Box Blister Pack Carats Can Capsule Car…"
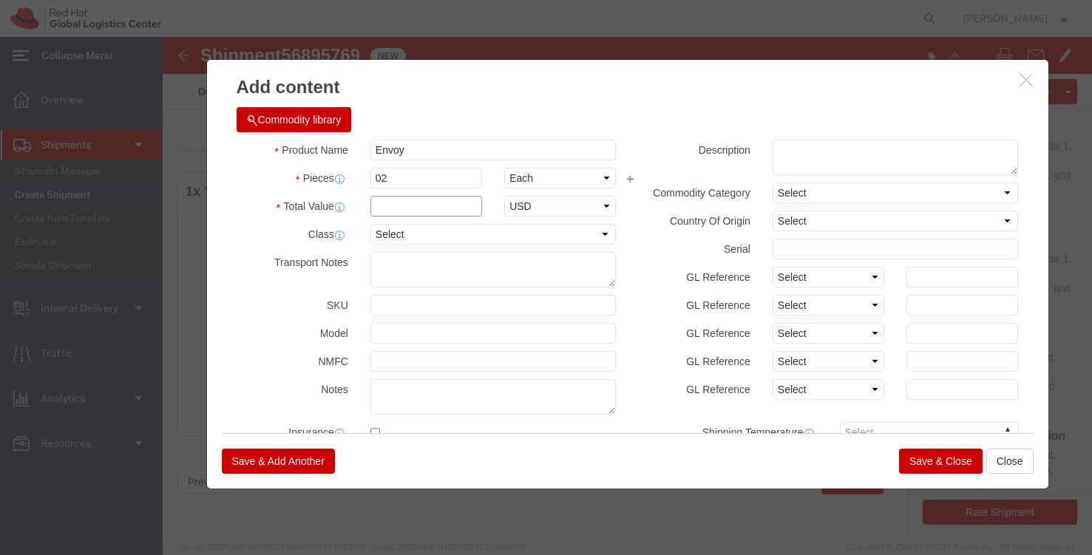
click input "text"
type input "300.00"
click select "Select 50 55 60 65 70 85 92.5 100 125 175 250 300 400"
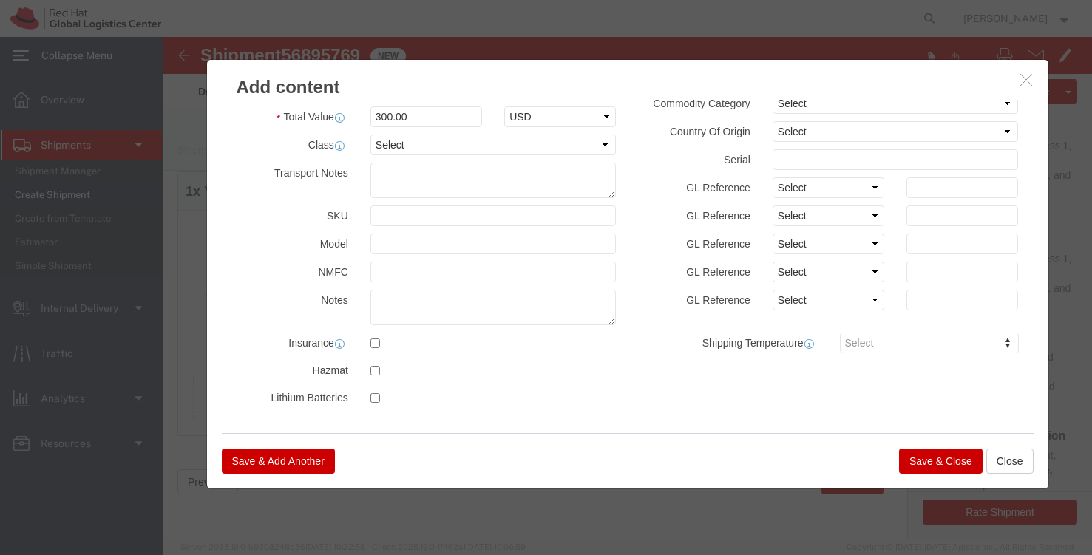
click button "Save & Close"
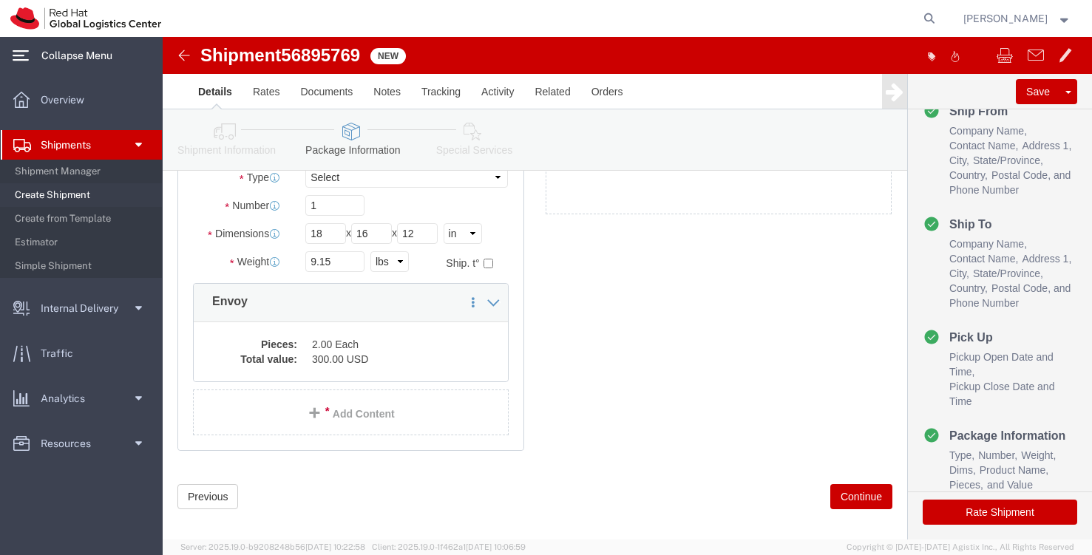
scroll to position [157, 0]
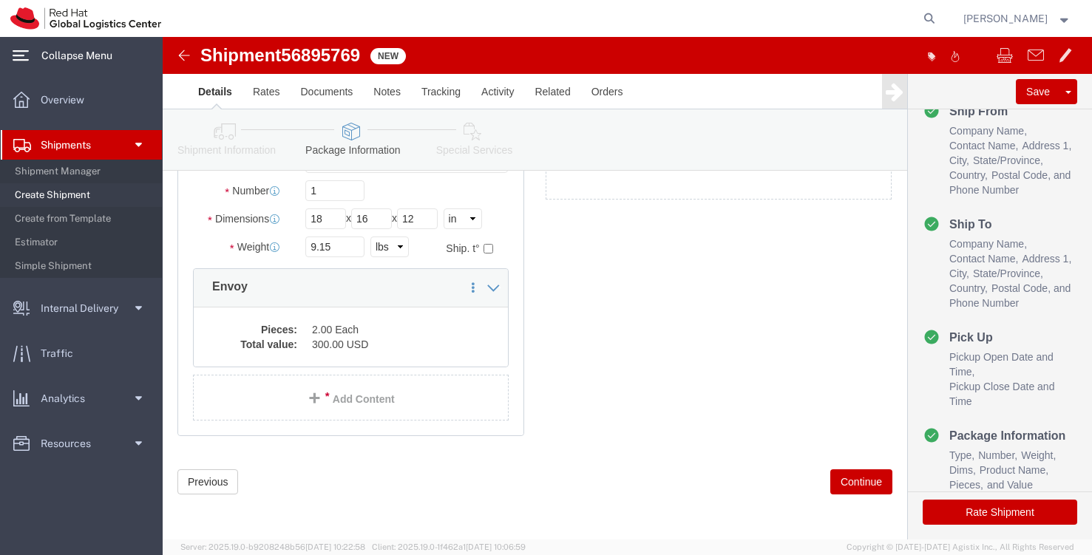
click button "Continue"
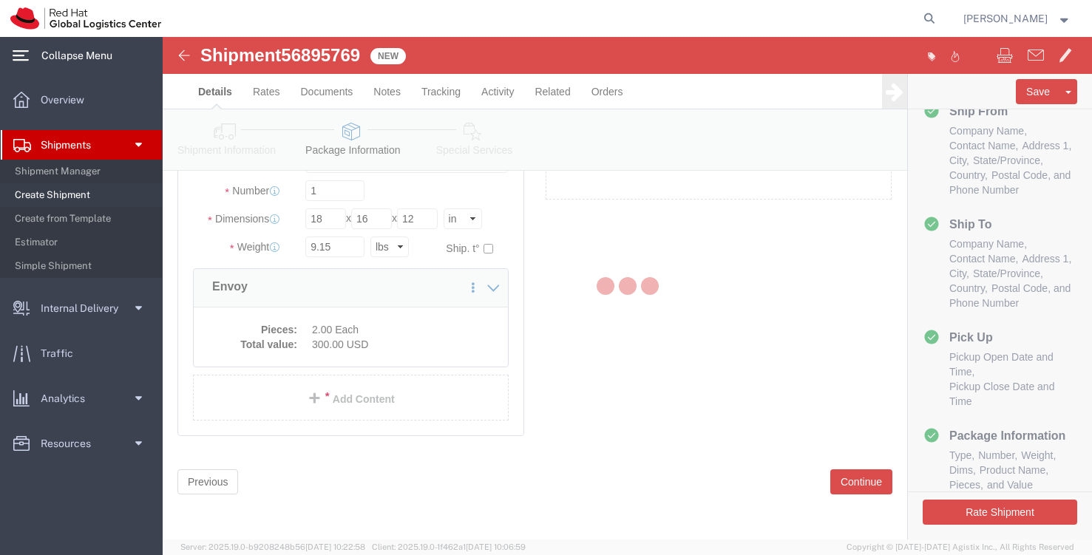
select select
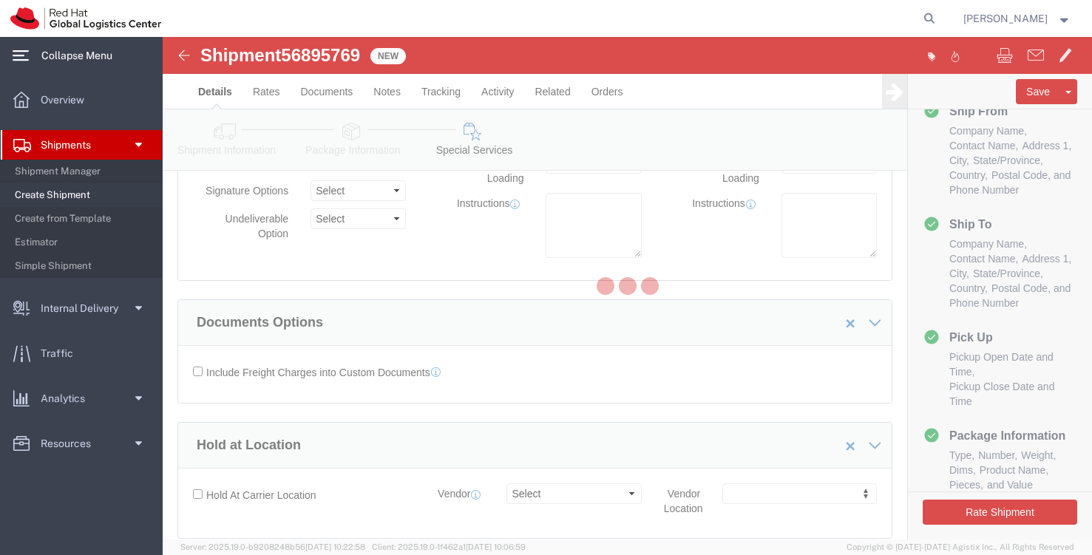
scroll to position [1635, 0]
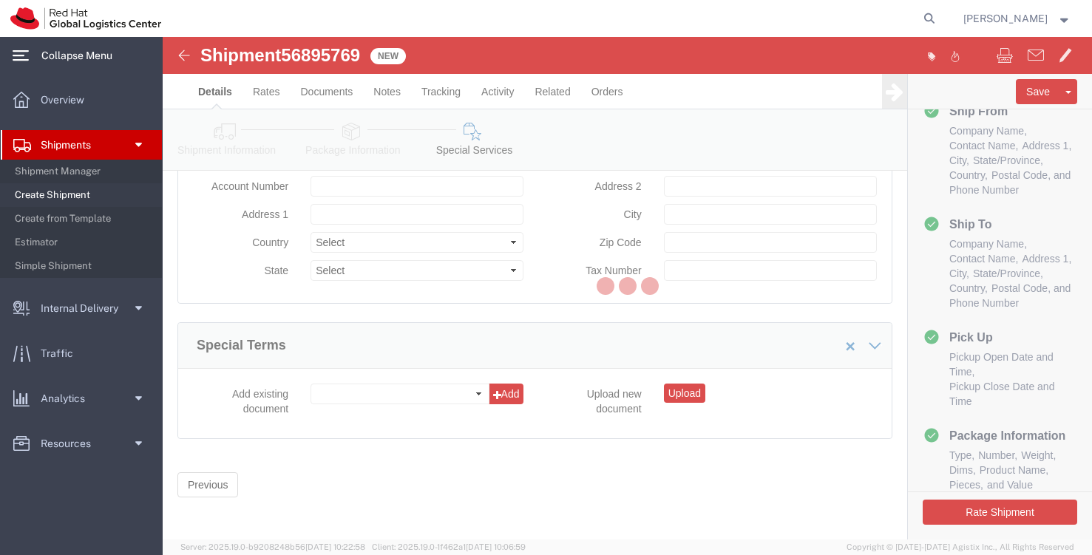
select select "COSTCENTER"
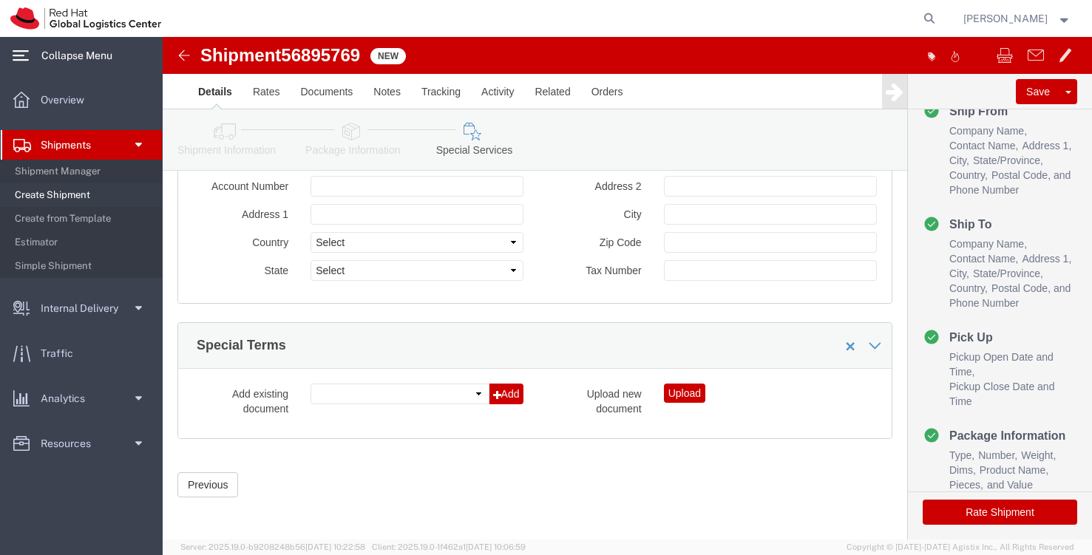
scroll to position [1652, 0]
click button "Rate Shipment"
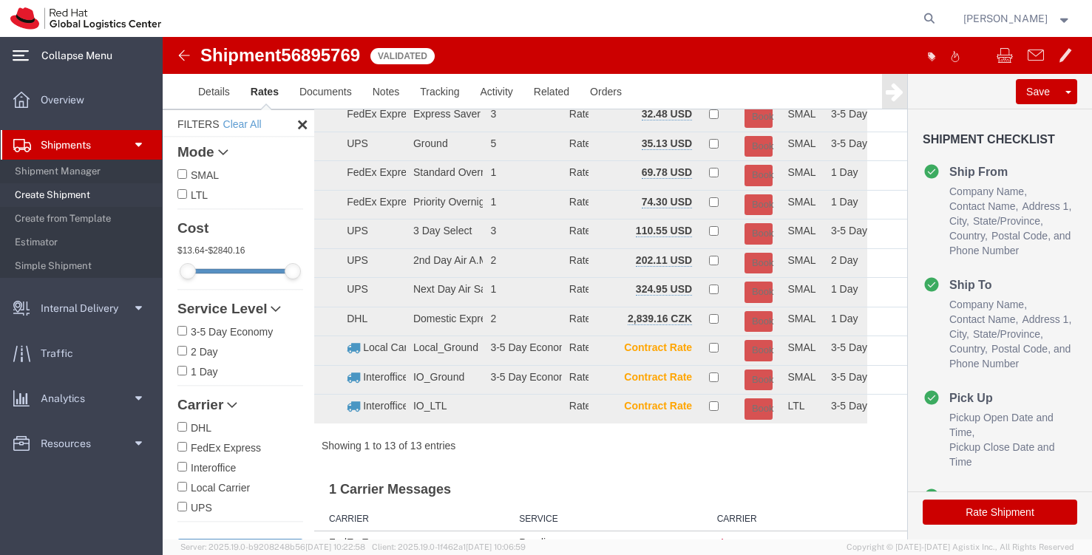
scroll to position [0, 0]
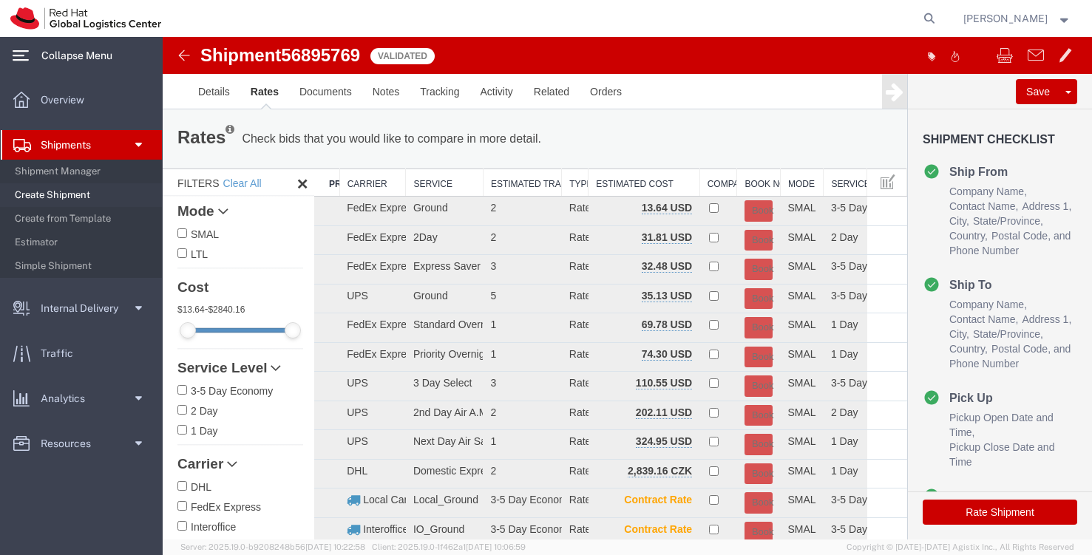
click at [185, 52] on img at bounding box center [184, 56] width 18 height 18
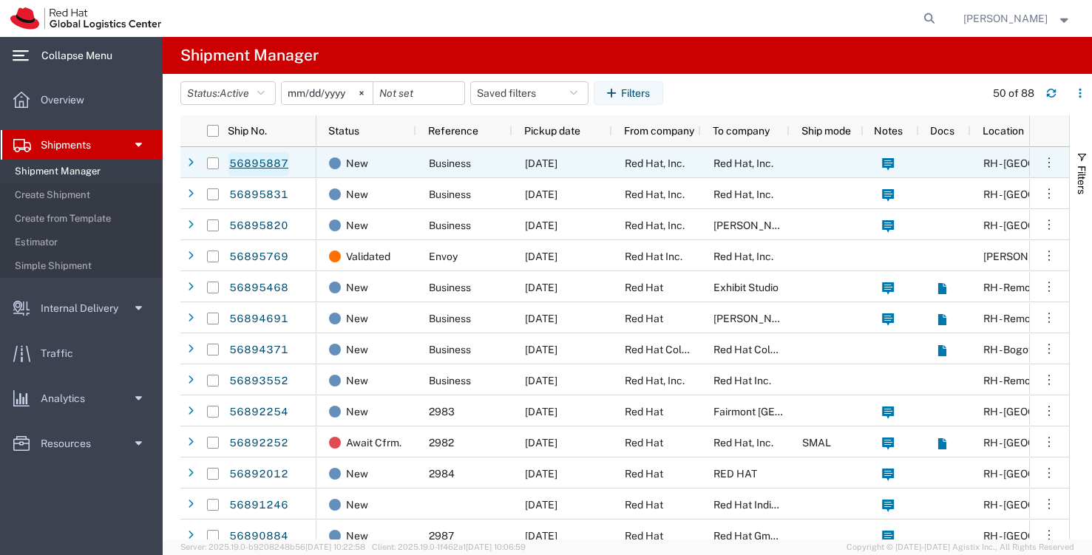
click at [279, 168] on link "56895887" at bounding box center [258, 164] width 61 height 24
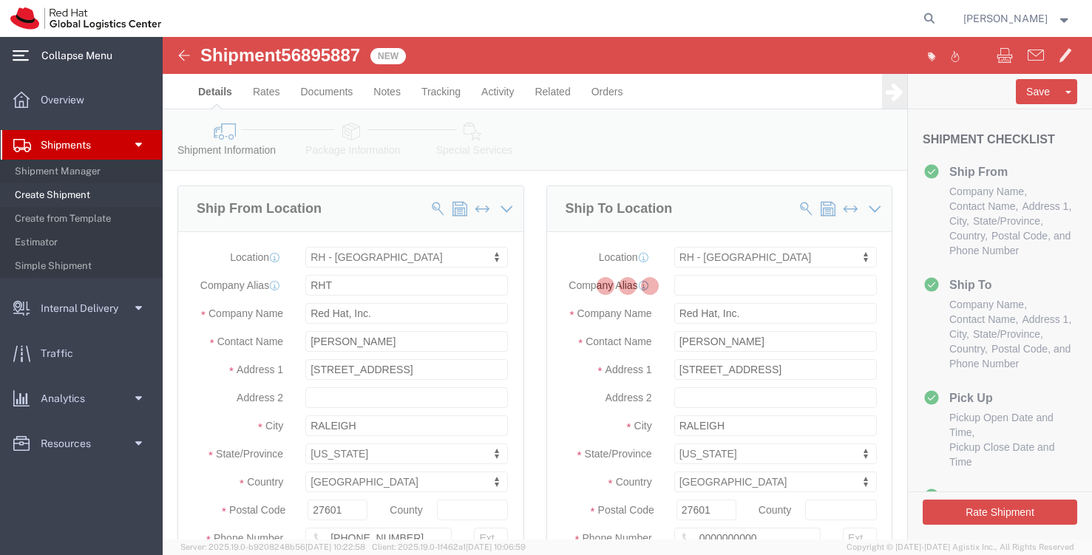
select select "38014"
select select "65011"
select select "38014"
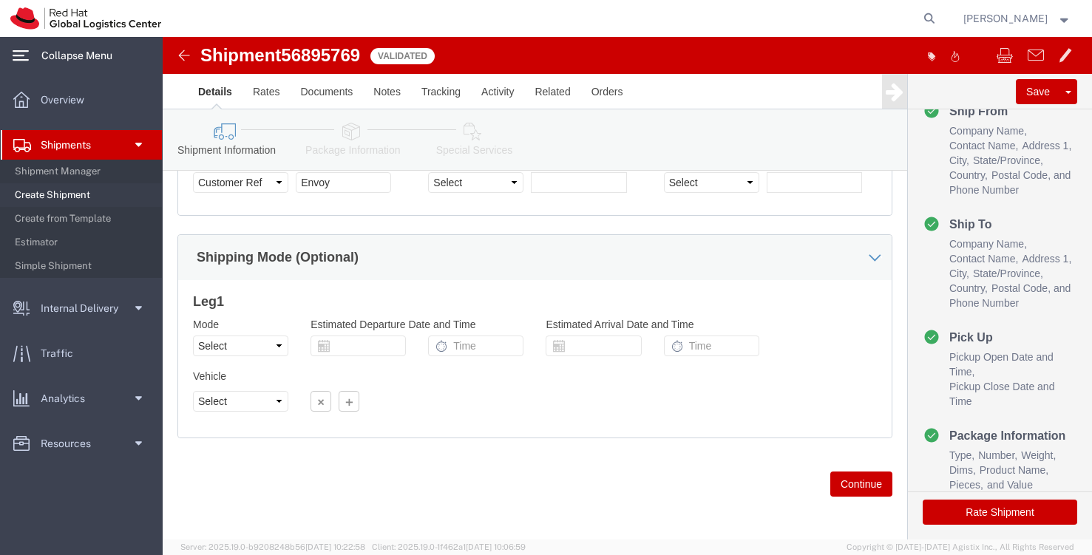
scroll to position [885, 0]
click button "Continue"
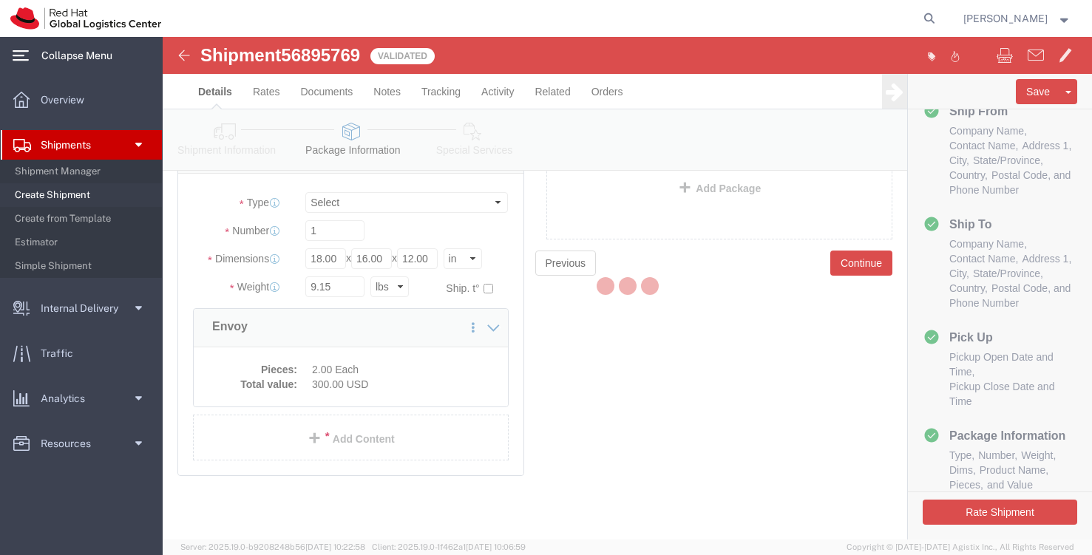
scroll to position [0, 0]
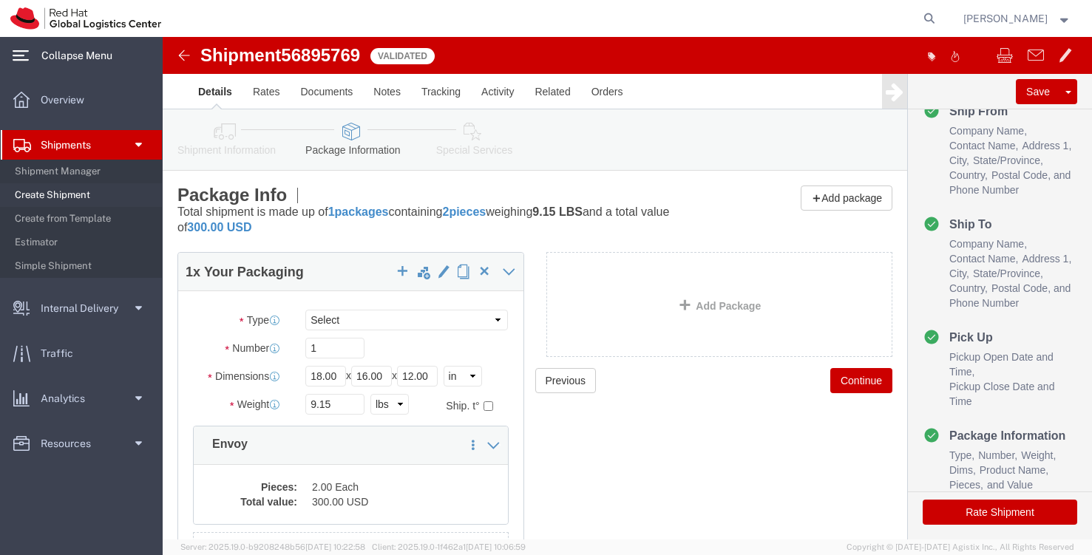
click button "Continue"
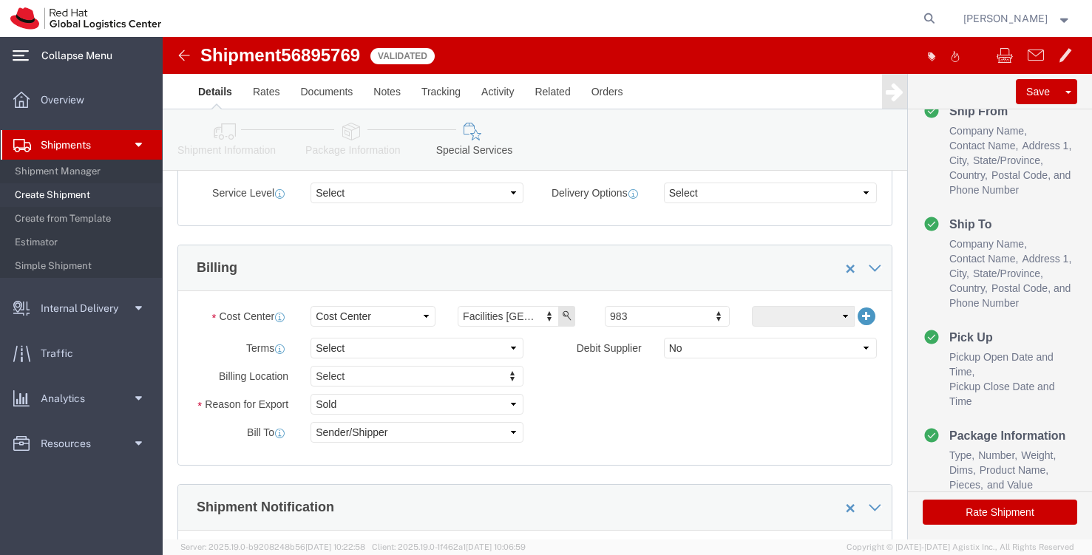
scroll to position [716, 0]
click select "Select Buyer Cost Center Department Operations Number Order Number Sales Person"
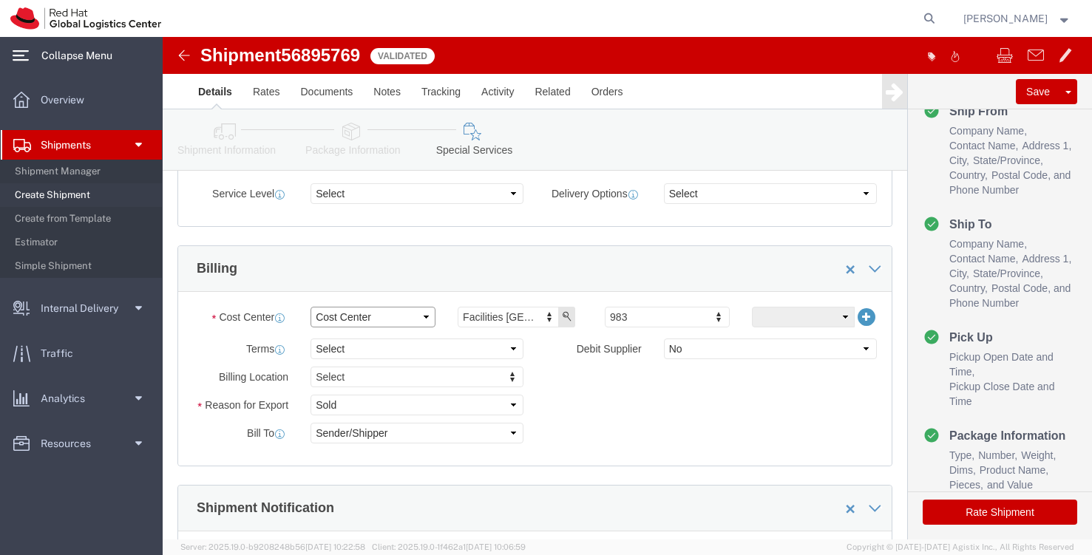
click select "Select Buyer Cost Center Department Operations Number Order Number Sales Person"
type input "8"
type input "R"
type input "s"
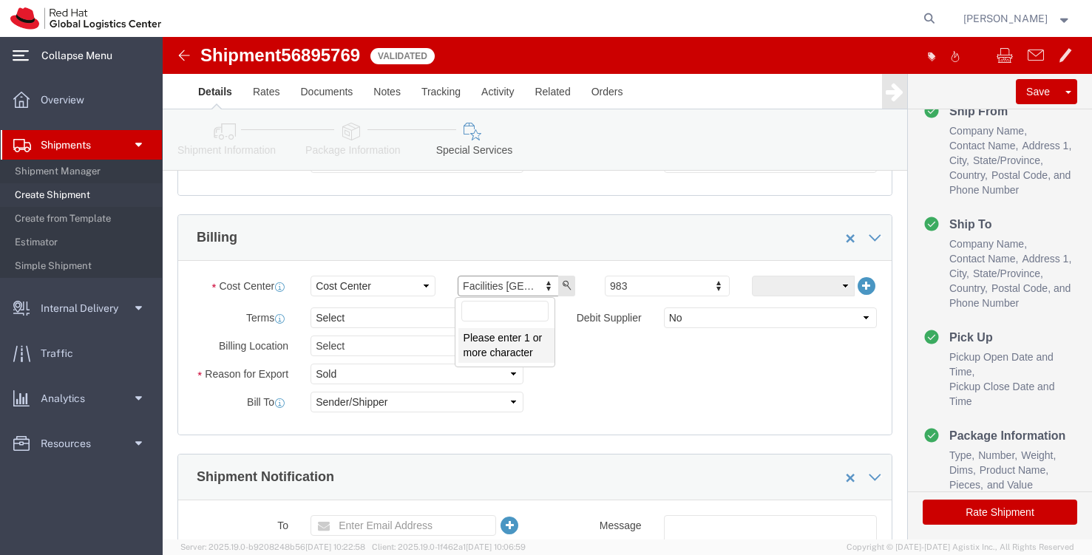
scroll to position [746, 0]
click icon "button"
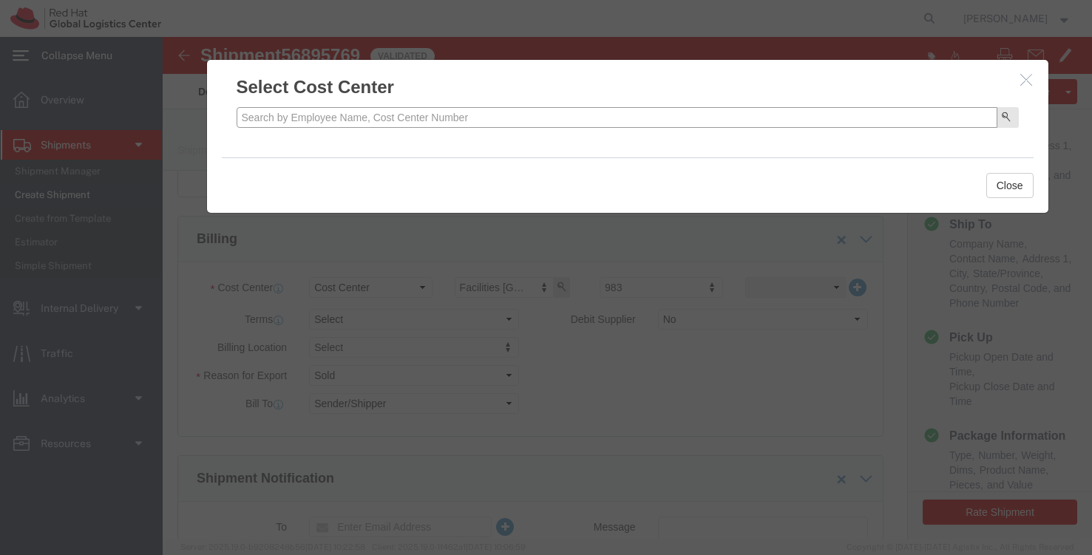
click input "text"
type input "[PERSON_NAME]"
click button "submit"
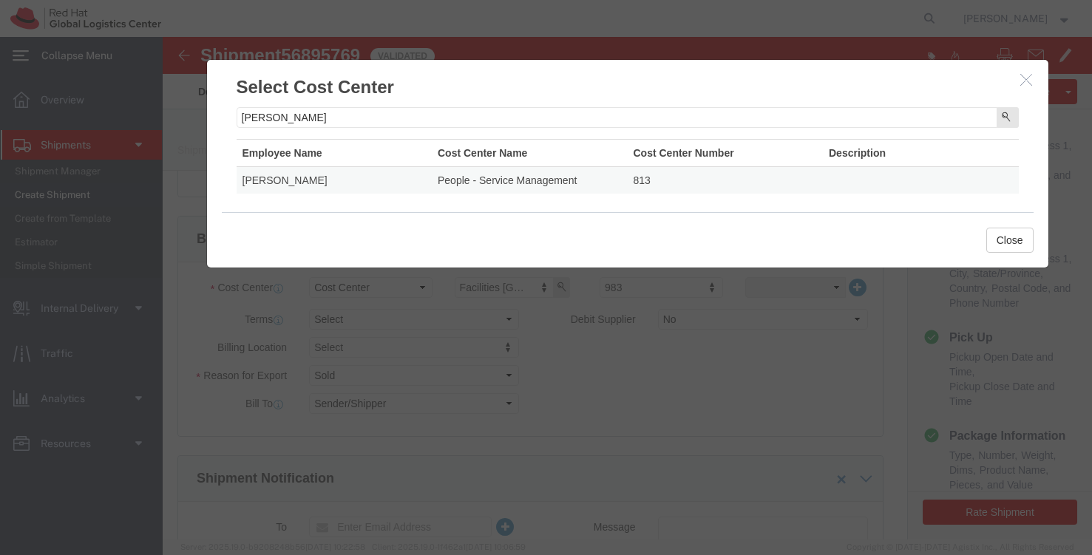
click td "813"
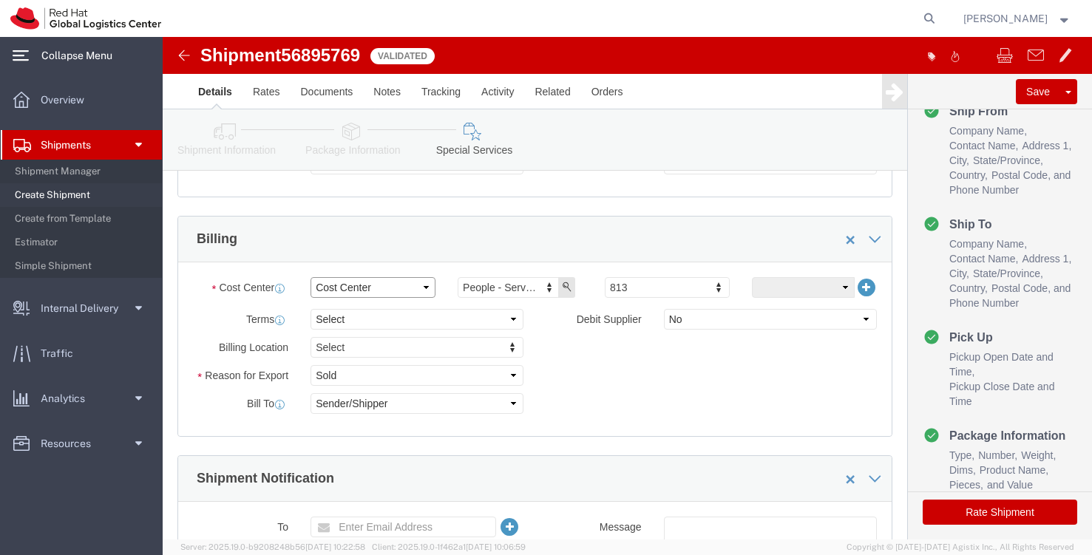
click select "Select Buyer Cost Center Department Operations Number Order Number Sales Person"
click select "Select Gift Personal Effects Repair/Warranty Return Sample Sold Temporary/Not S…"
select select "REPAIR_AND_WARRANTY"
click select "Select Gift Personal Effects Repair/Warranty Return Sample Sold Temporary/Not S…"
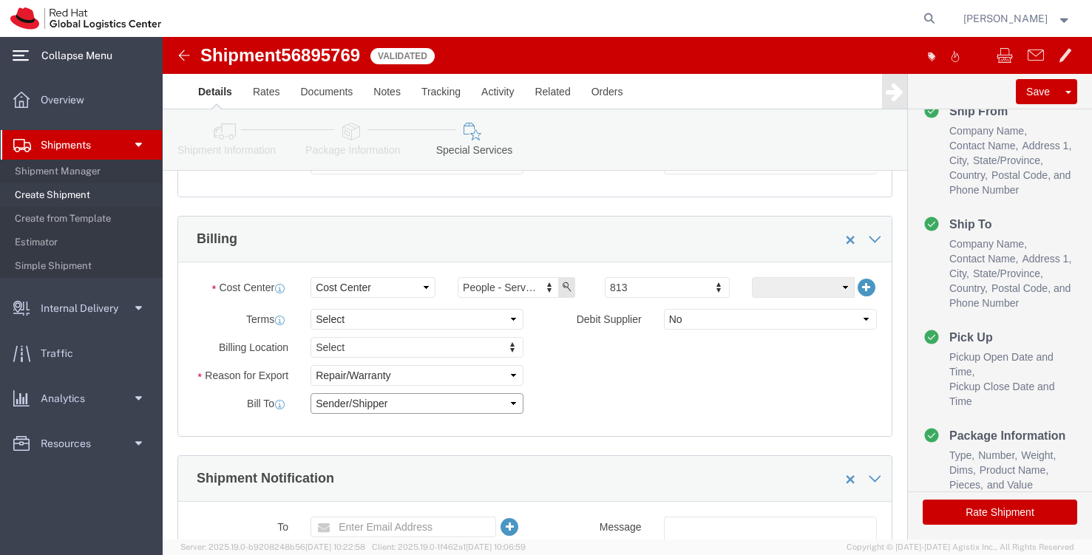
click select "Select Recipient Account Sender/Shipper Third Party Account"
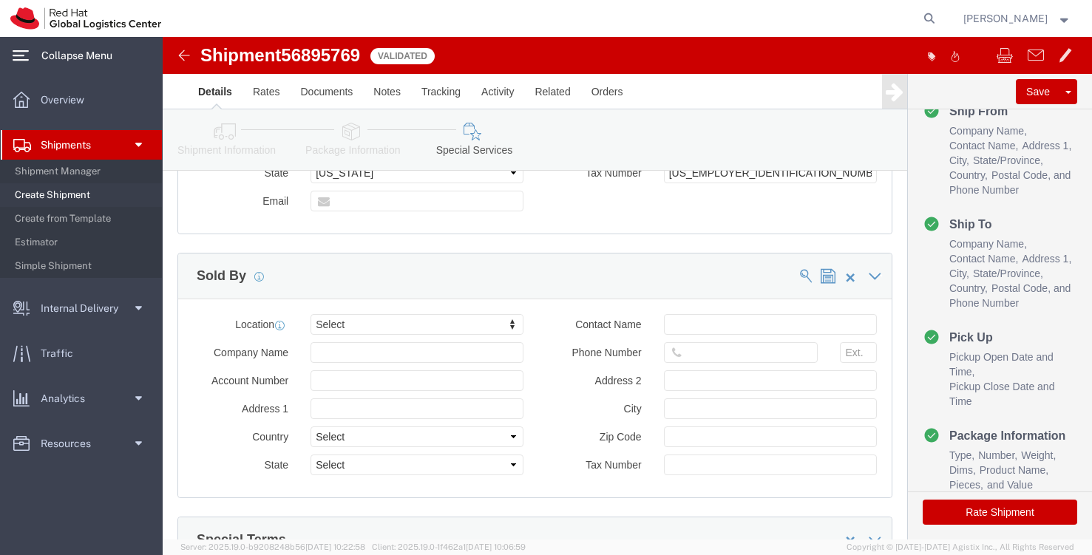
scroll to position [1652, 0]
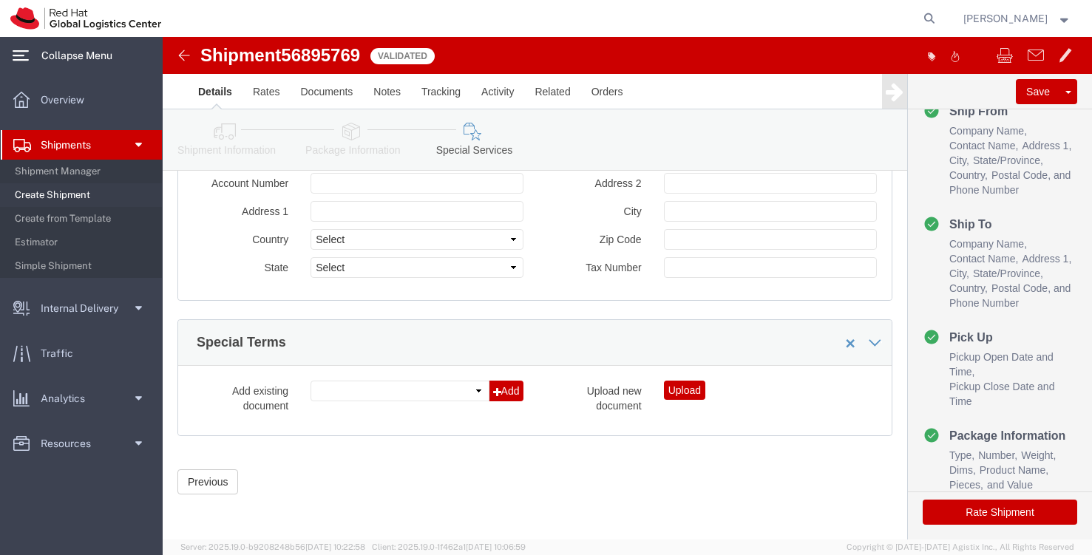
click ul "Ship From Company Name Contact Name Address 1 City State/Province Country Posta…"
click span "Validated"
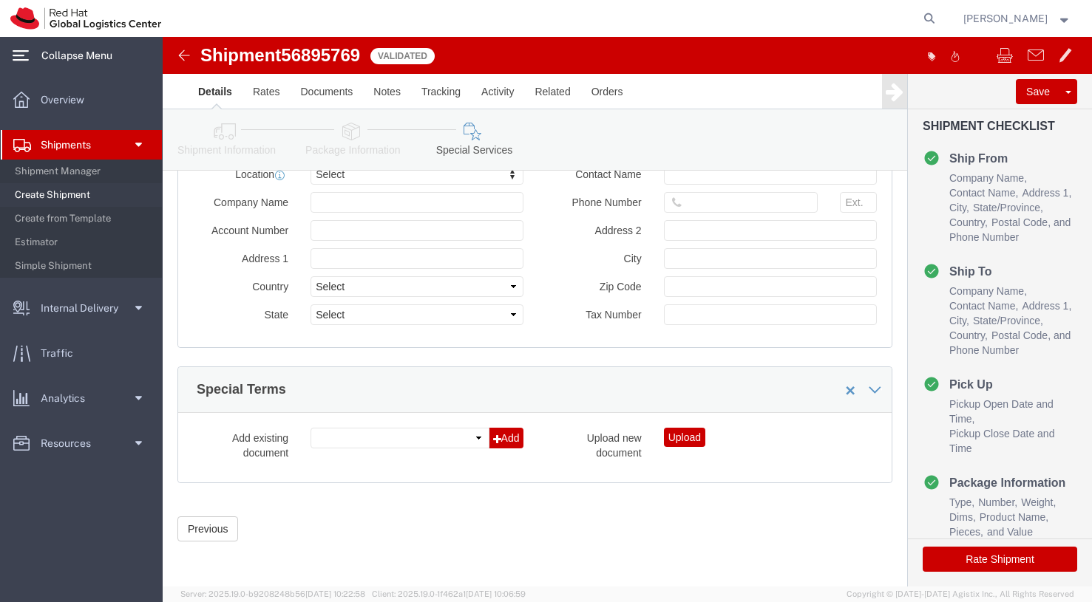
scroll to position [29, 0]
click button "Save"
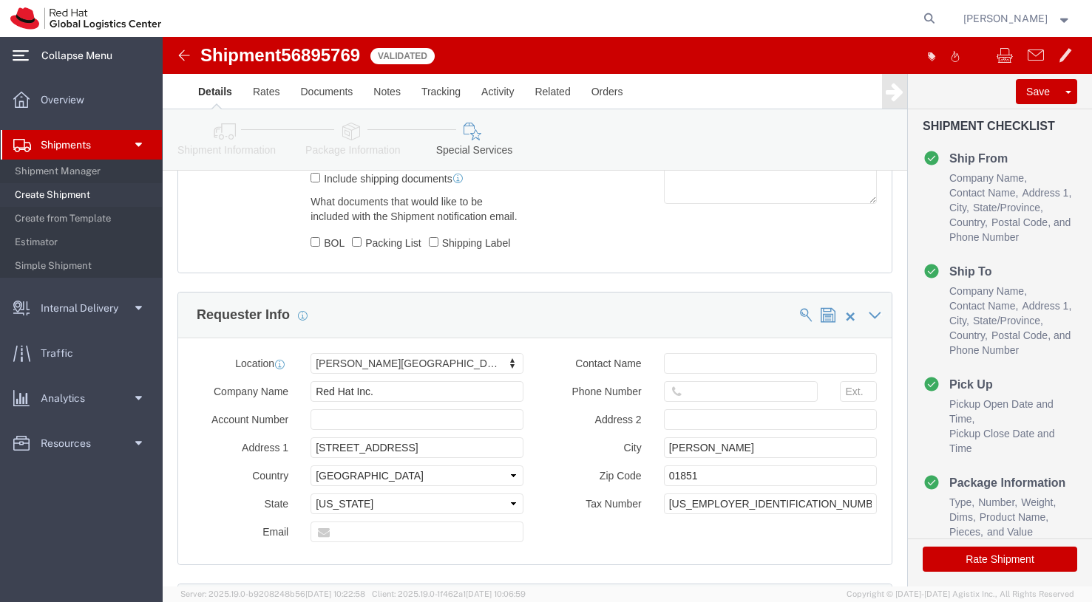
scroll to position [1604, 0]
